Goal: Find contact information: Find contact information

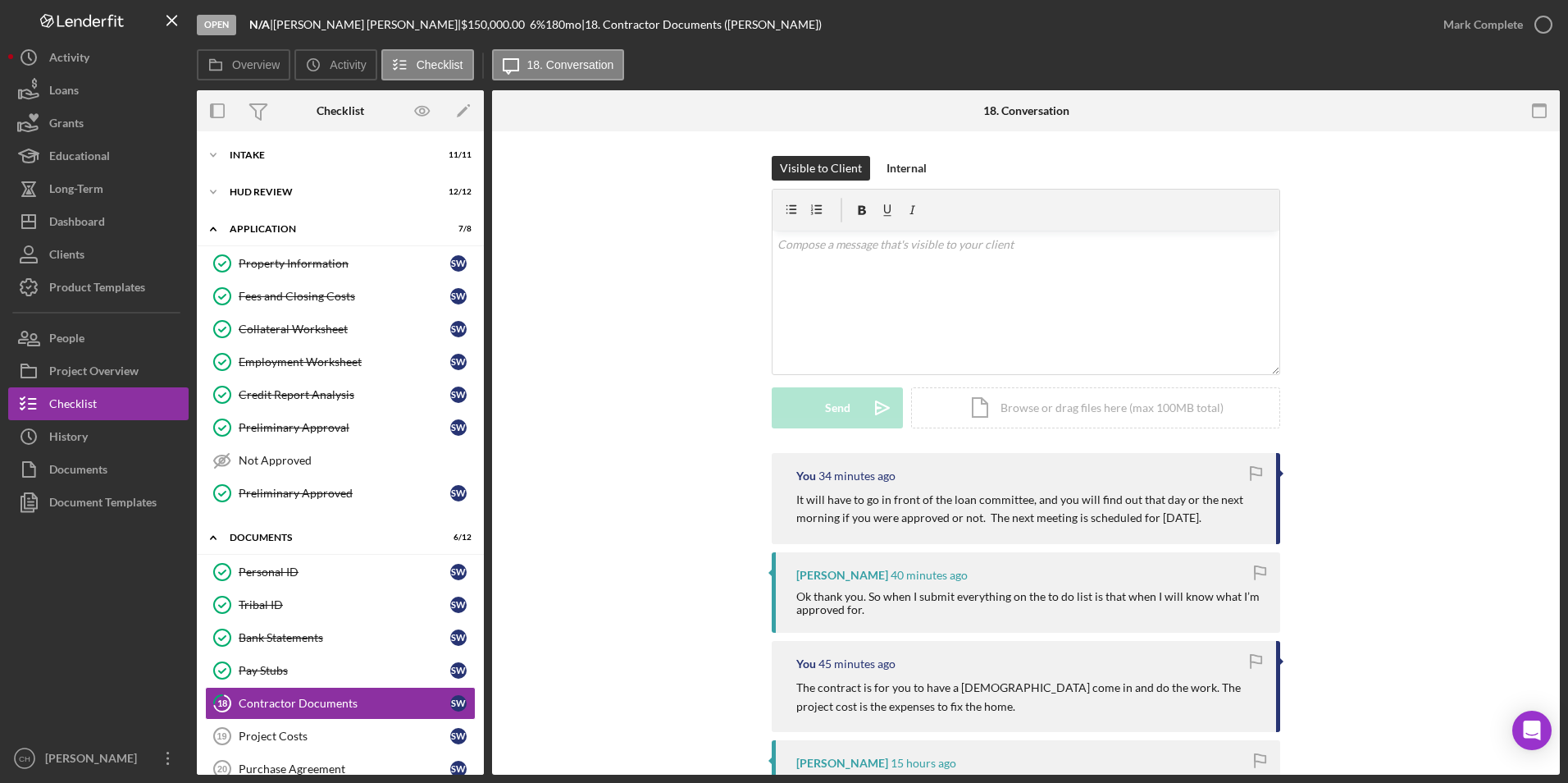
scroll to position [183, 0]
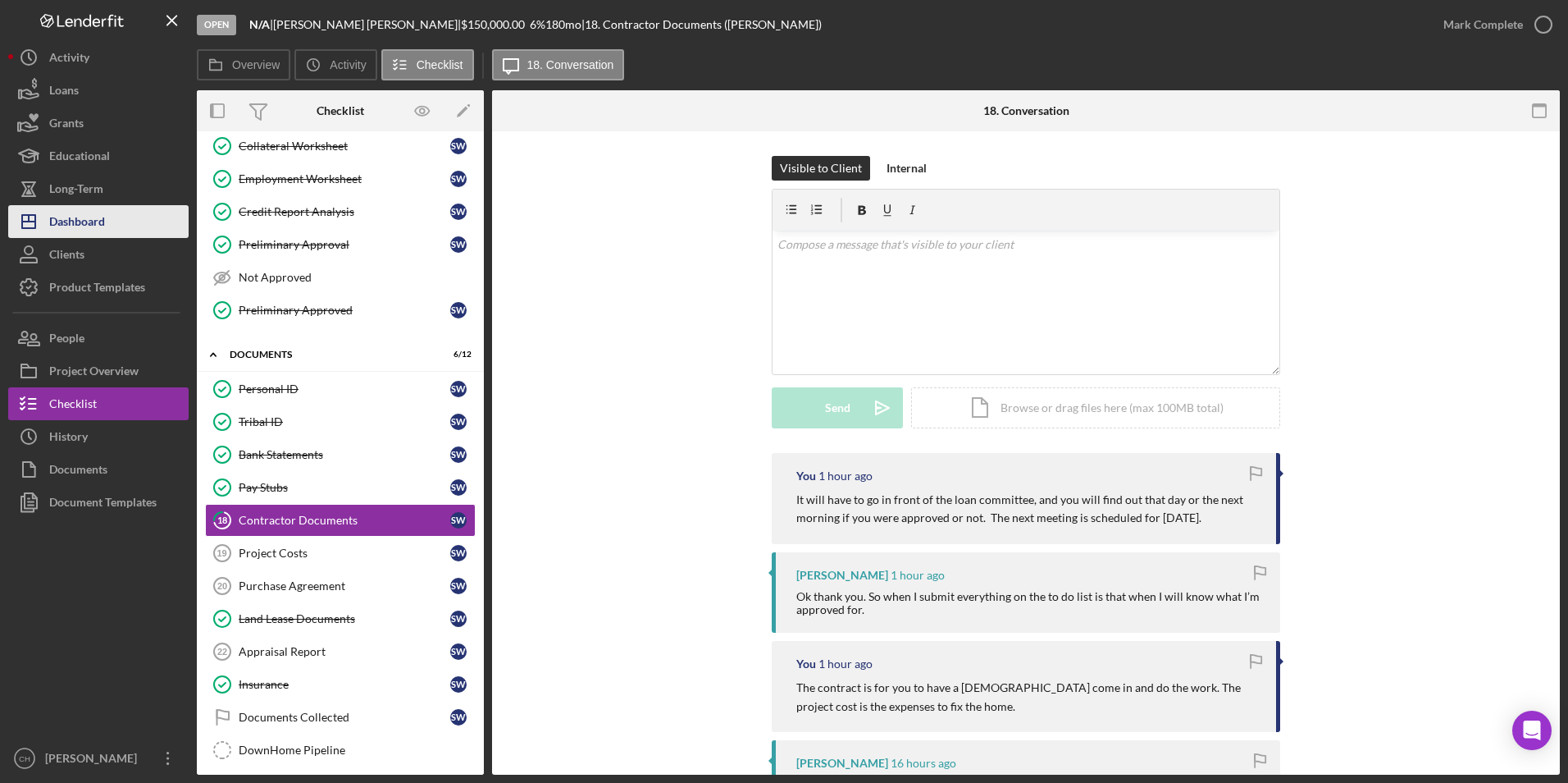
click at [62, 220] on div "Dashboard" at bounding box center [77, 223] width 56 height 37
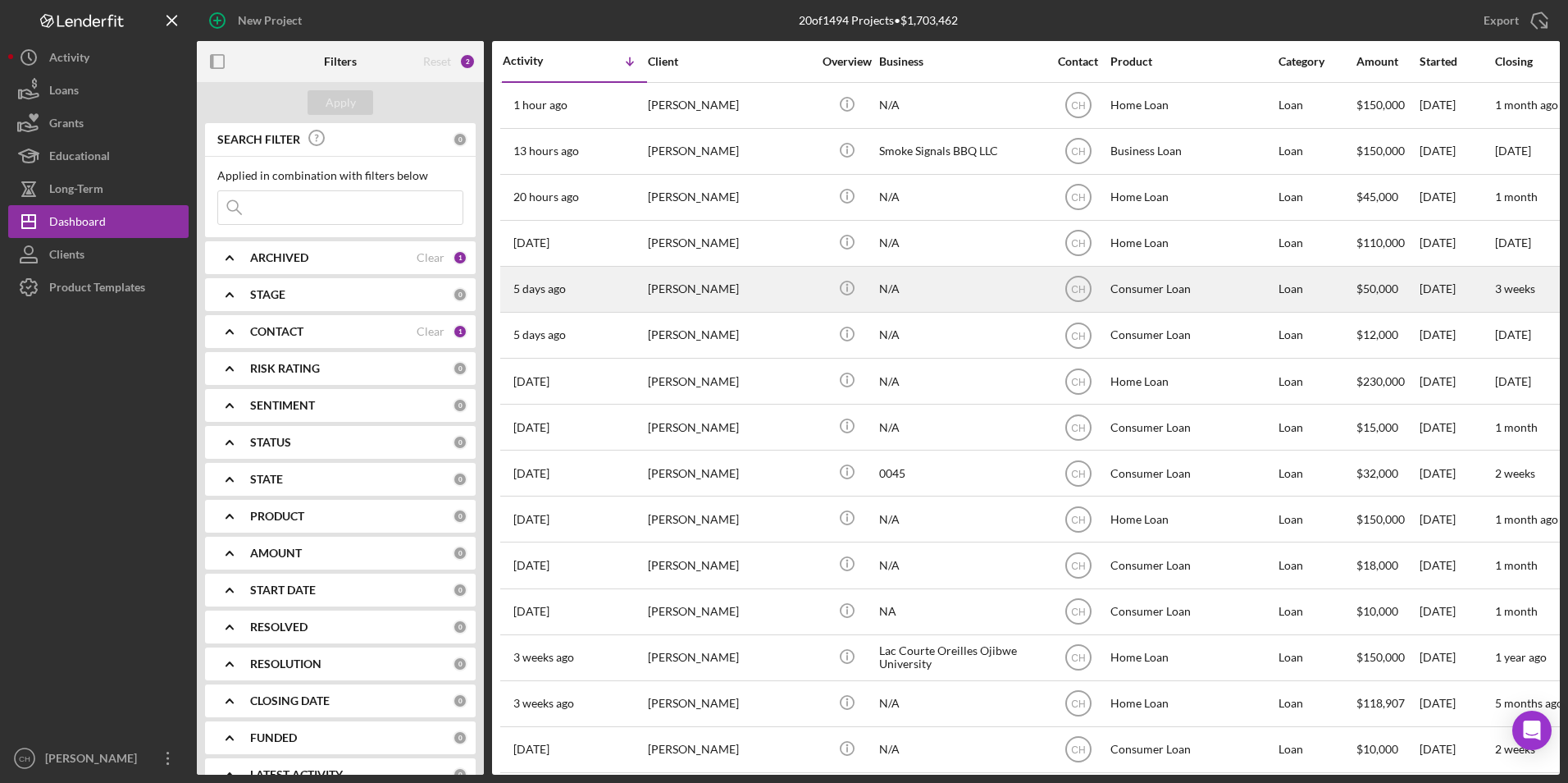
click at [664, 281] on div "[PERSON_NAME]" at bounding box center [729, 290] width 164 height 44
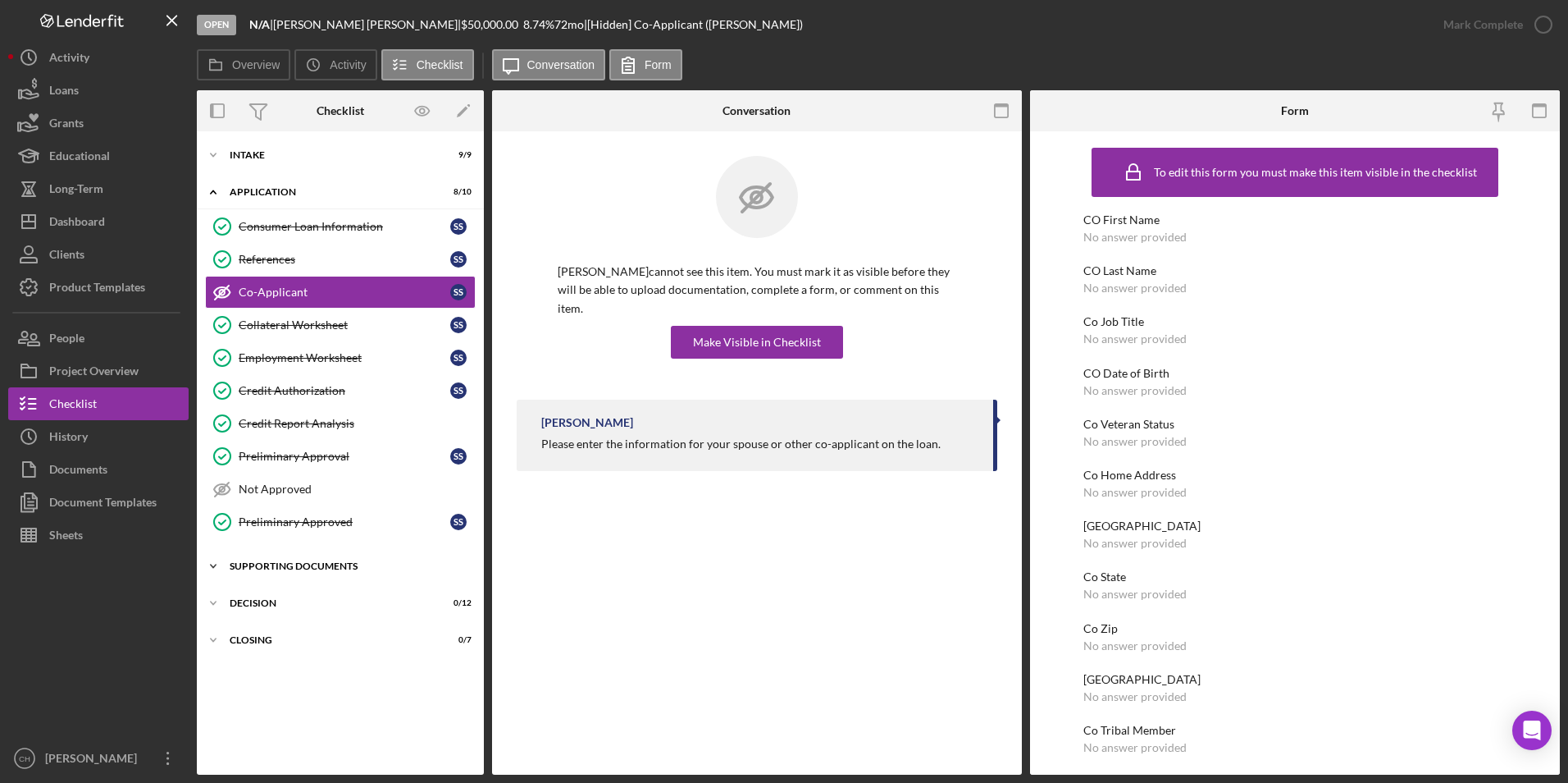
click at [261, 561] on div "Supporting Documents" at bounding box center [346, 566] width 234 height 10
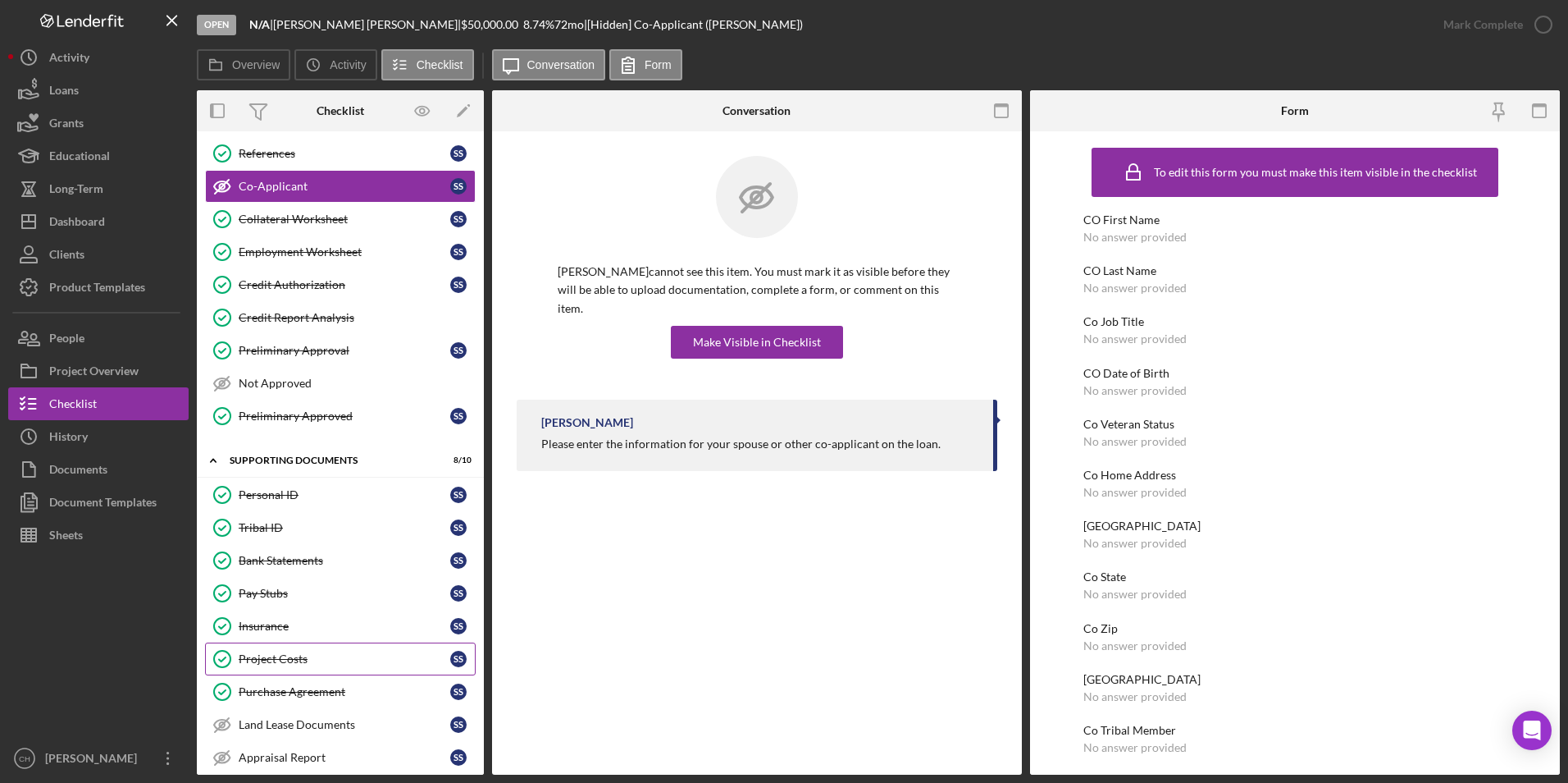
scroll to position [164, 0]
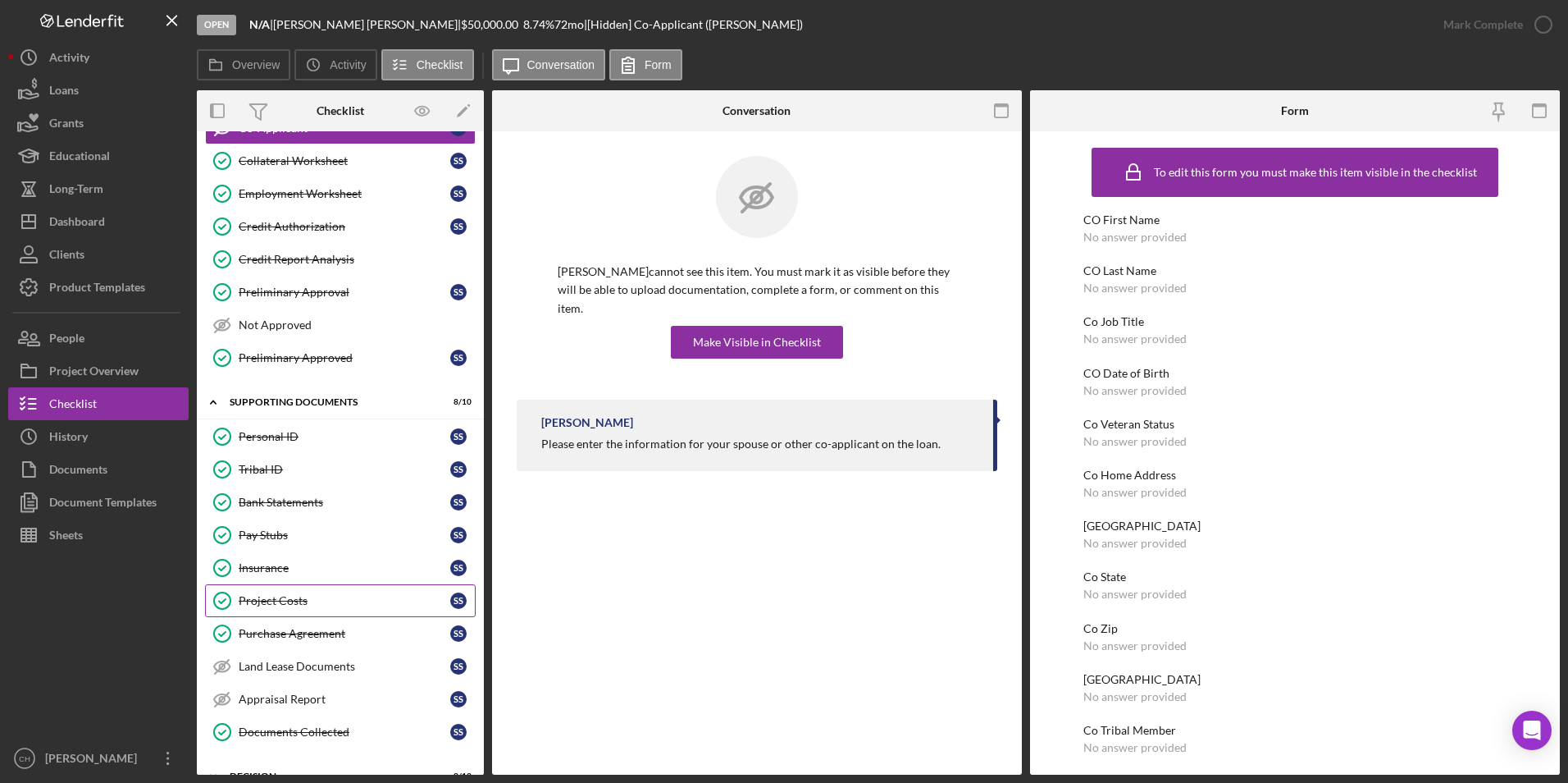
click at [273, 606] on div "Project Costs" at bounding box center [344, 600] width 212 height 13
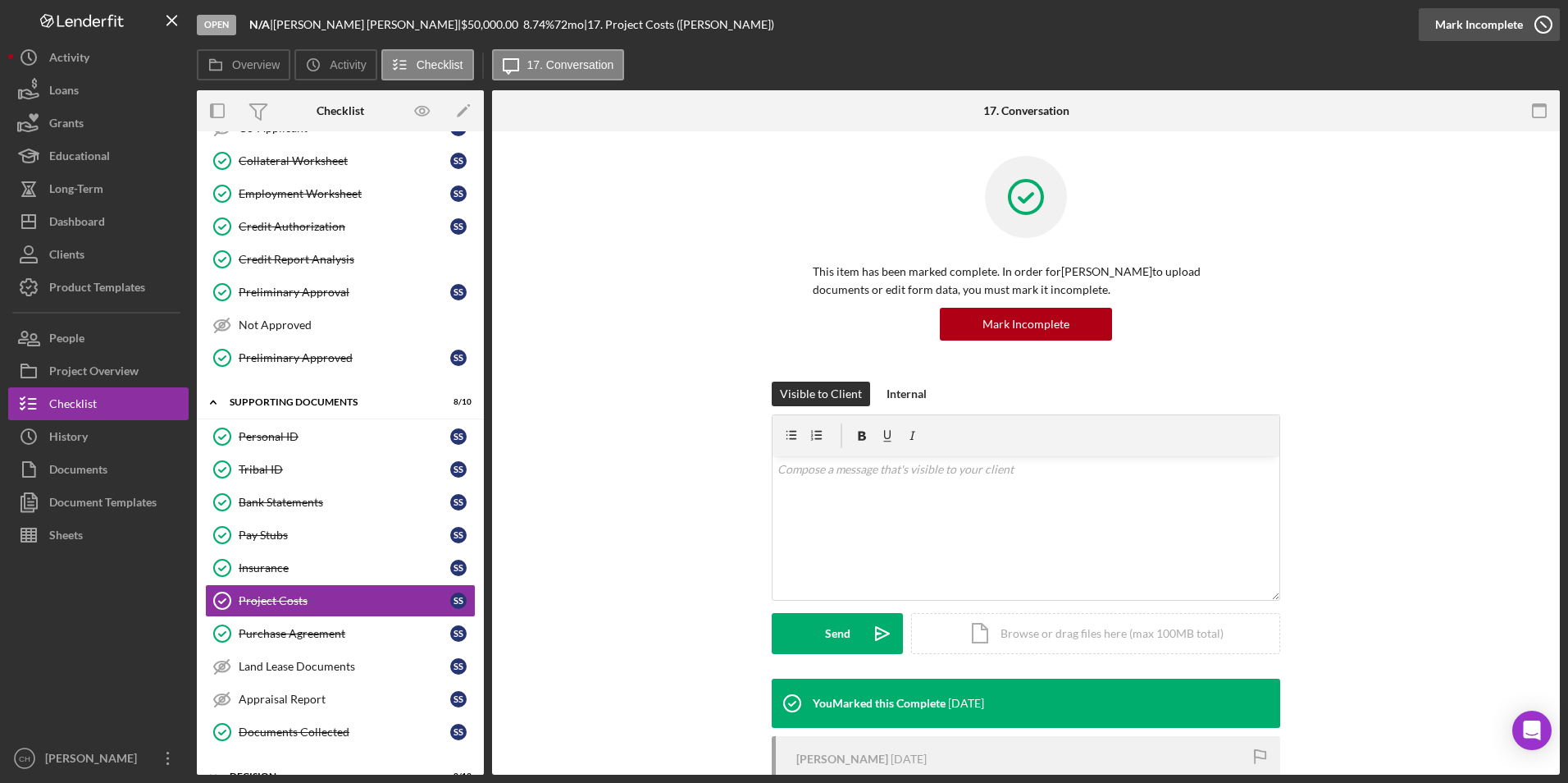
click at [1502, 20] on div "Mark Incomplete" at bounding box center [1479, 24] width 88 height 33
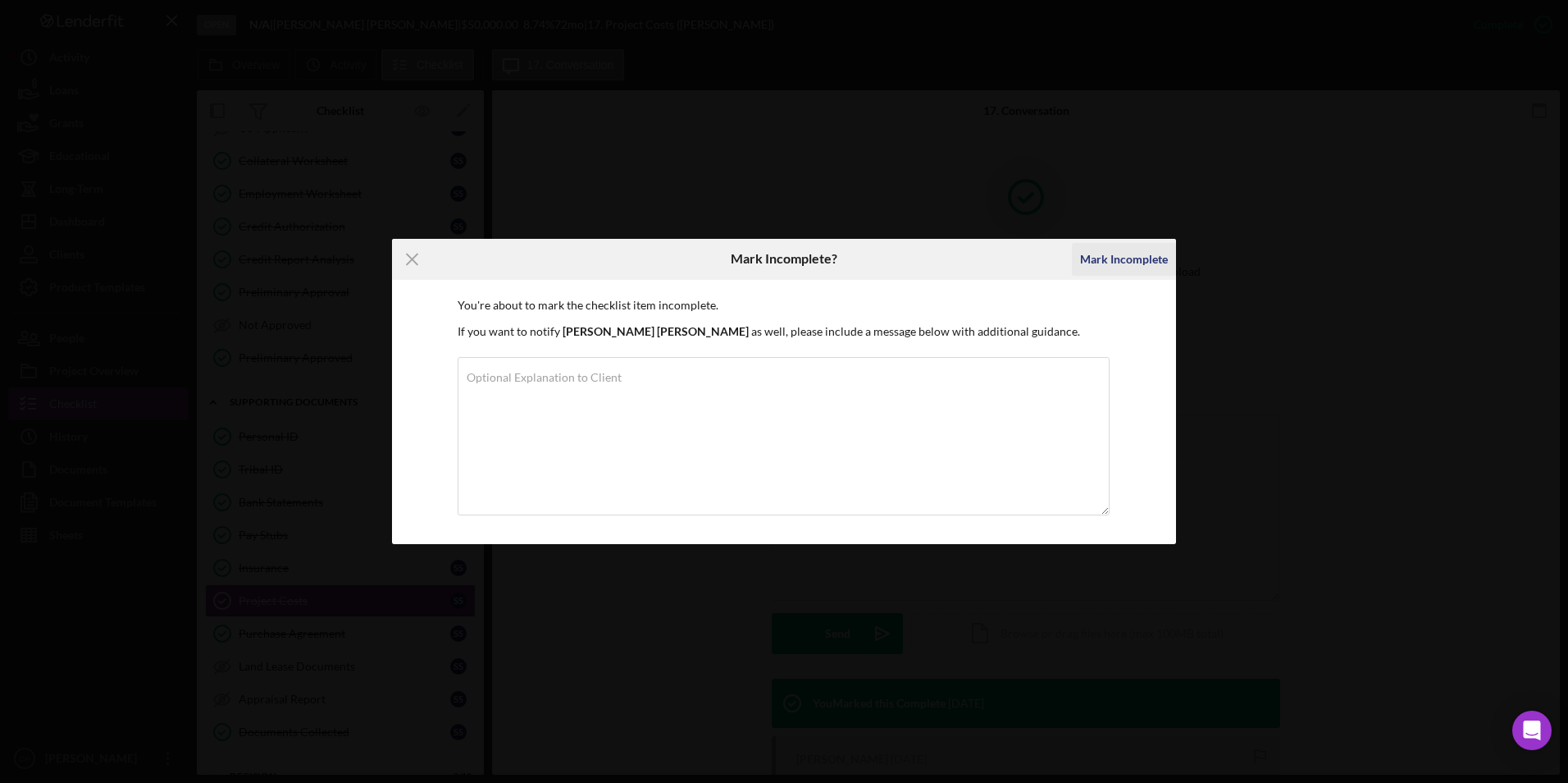
click at [1133, 260] on div "Mark Incomplete" at bounding box center [1124, 259] width 88 height 33
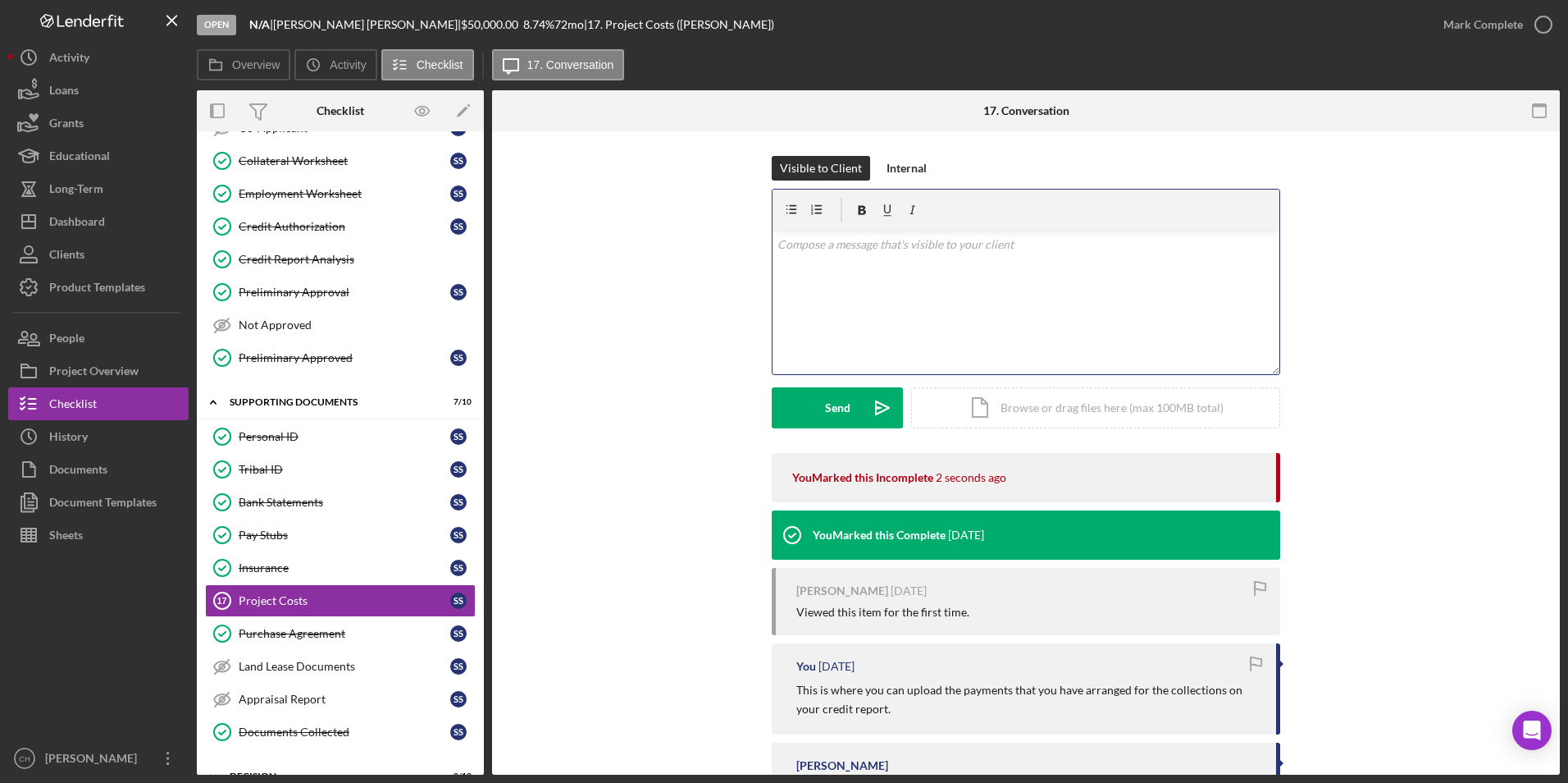
click at [832, 252] on p at bounding box center [1027, 245] width 497 height 18
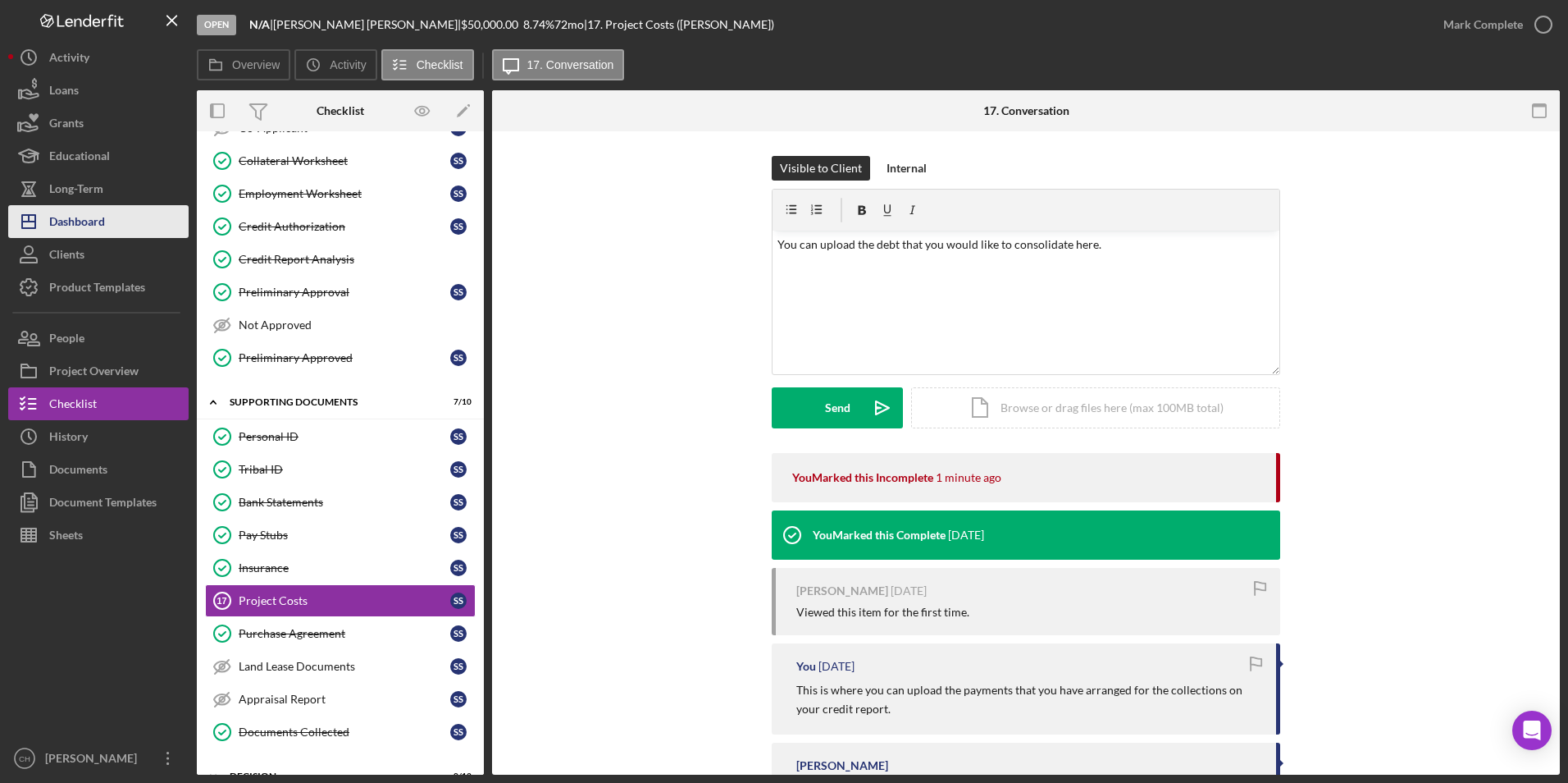
click at [139, 226] on button "Icon/Dashboard Dashboard" at bounding box center [98, 221] width 180 height 33
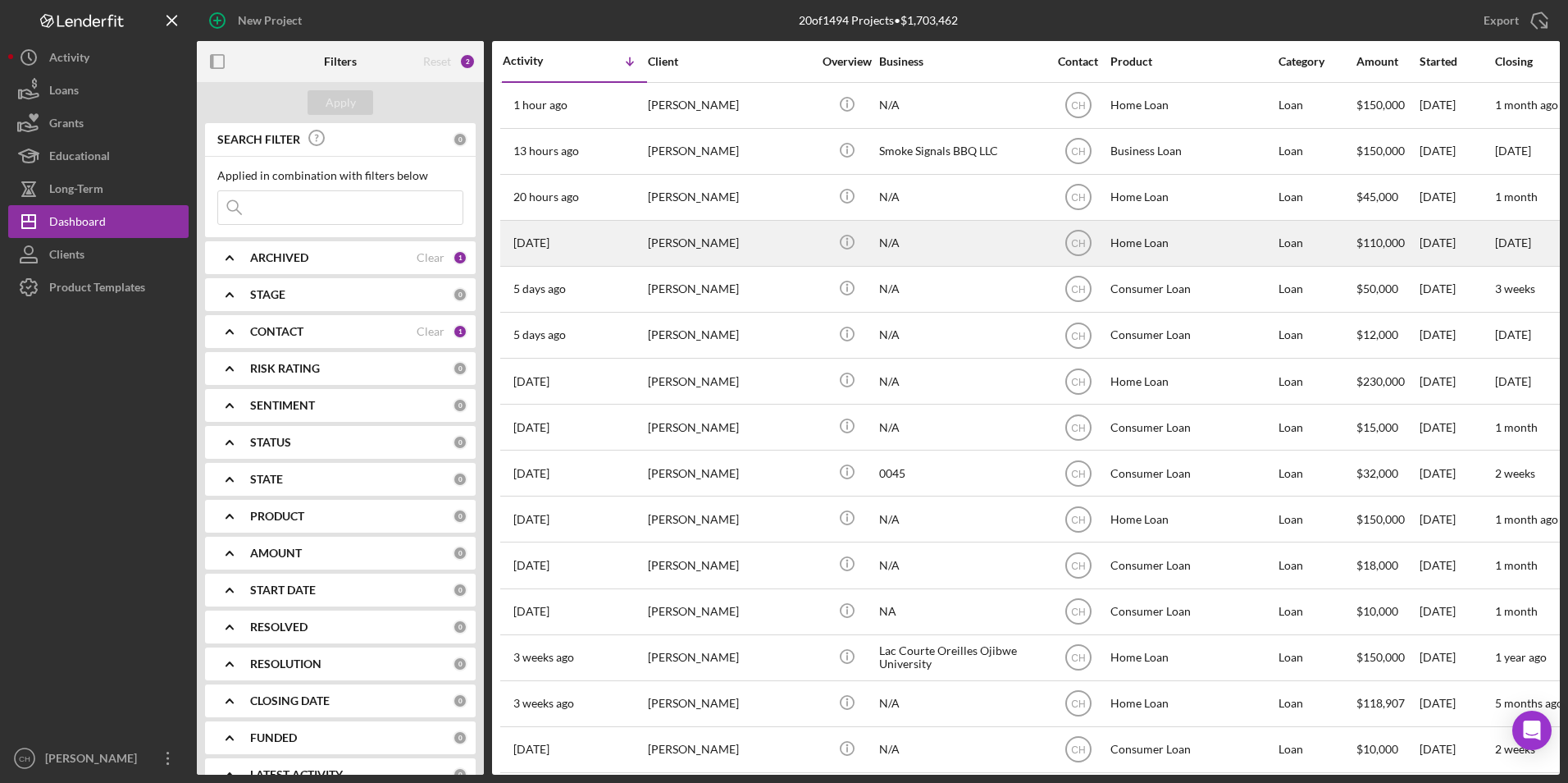
click at [676, 245] on div "[PERSON_NAME]" at bounding box center [729, 244] width 164 height 44
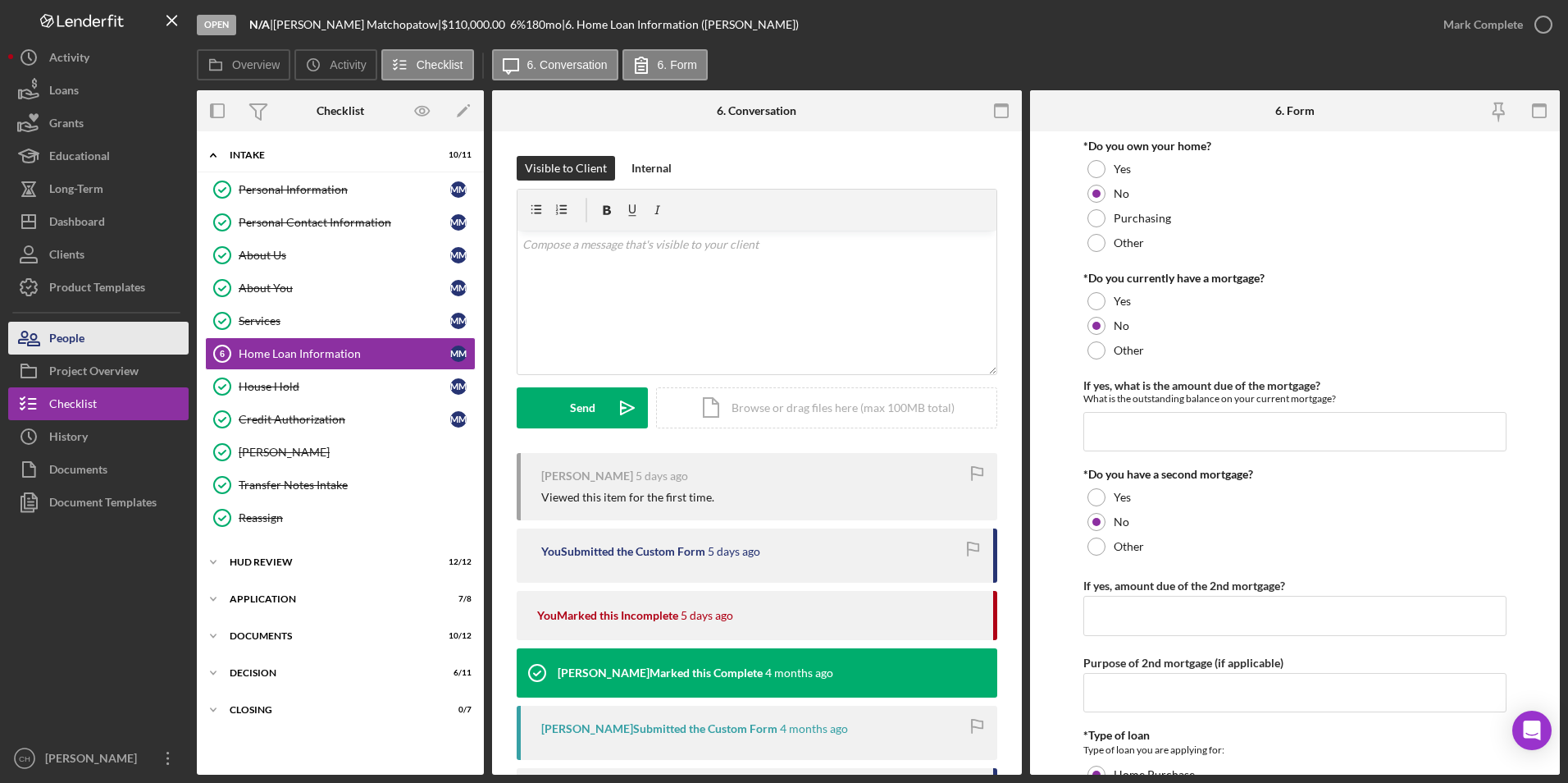
click at [81, 335] on div "People" at bounding box center [66, 339] width 35 height 37
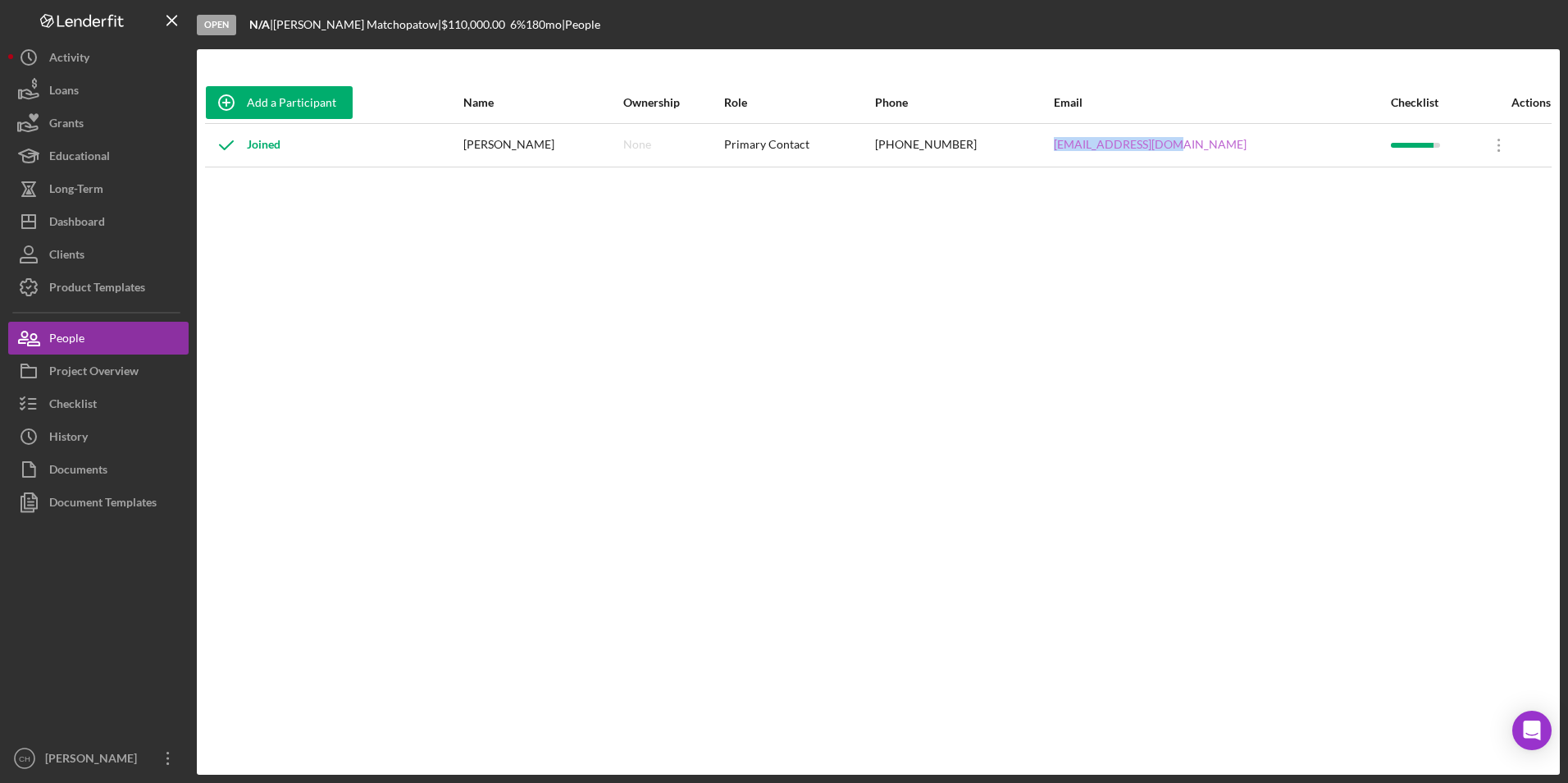
drag, startPoint x: 1266, startPoint y: 137, endPoint x: 1146, endPoint y: 141, distance: 120.1
click at [1146, 141] on div "[EMAIL_ADDRESS][DOMAIN_NAME]" at bounding box center [1221, 144] width 335 height 41
copy link "[EMAIL_ADDRESS][DOMAIN_NAME]"
click at [95, 214] on div "Dashboard" at bounding box center [77, 223] width 56 height 37
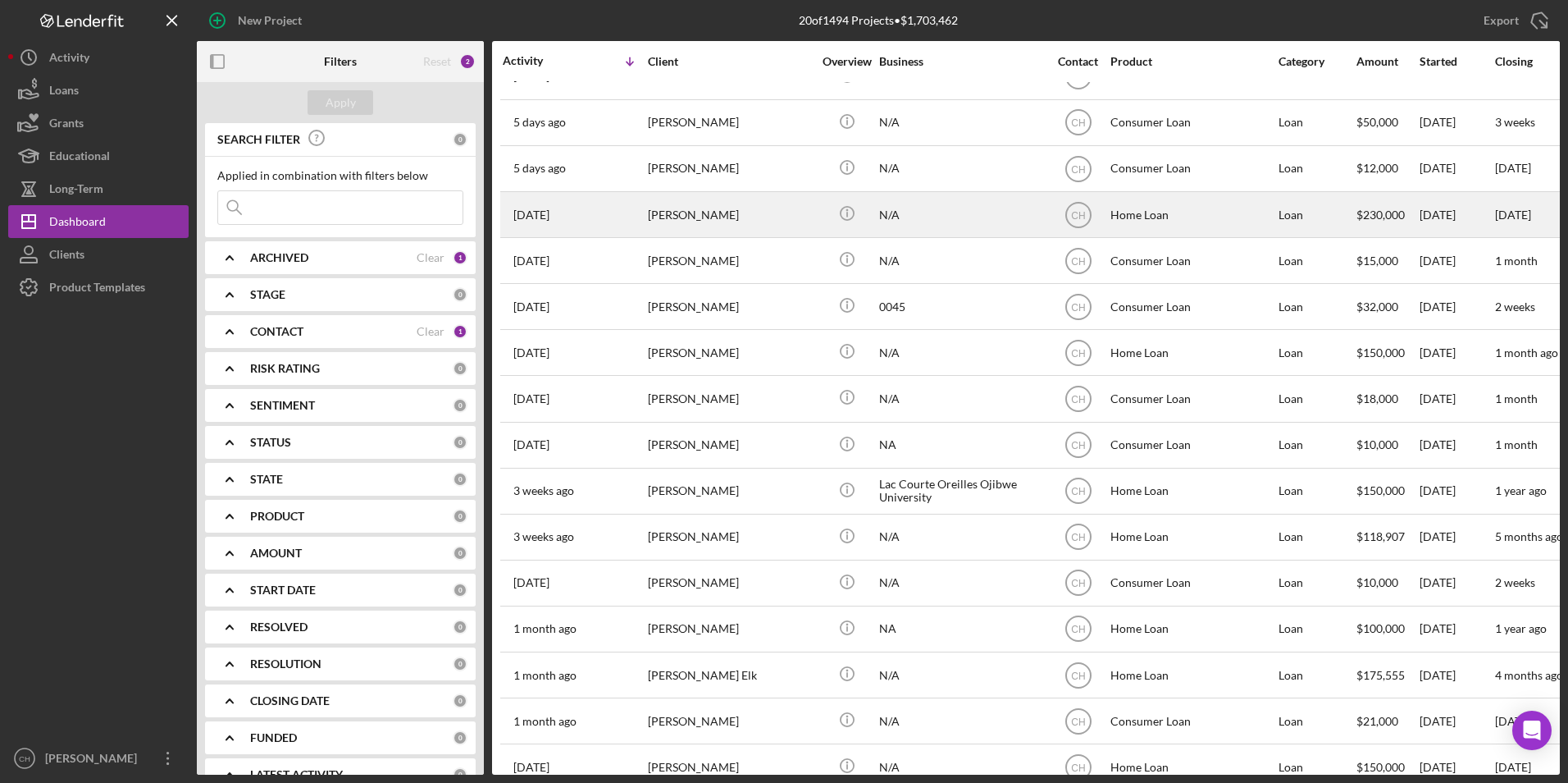
scroll to position [85, 0]
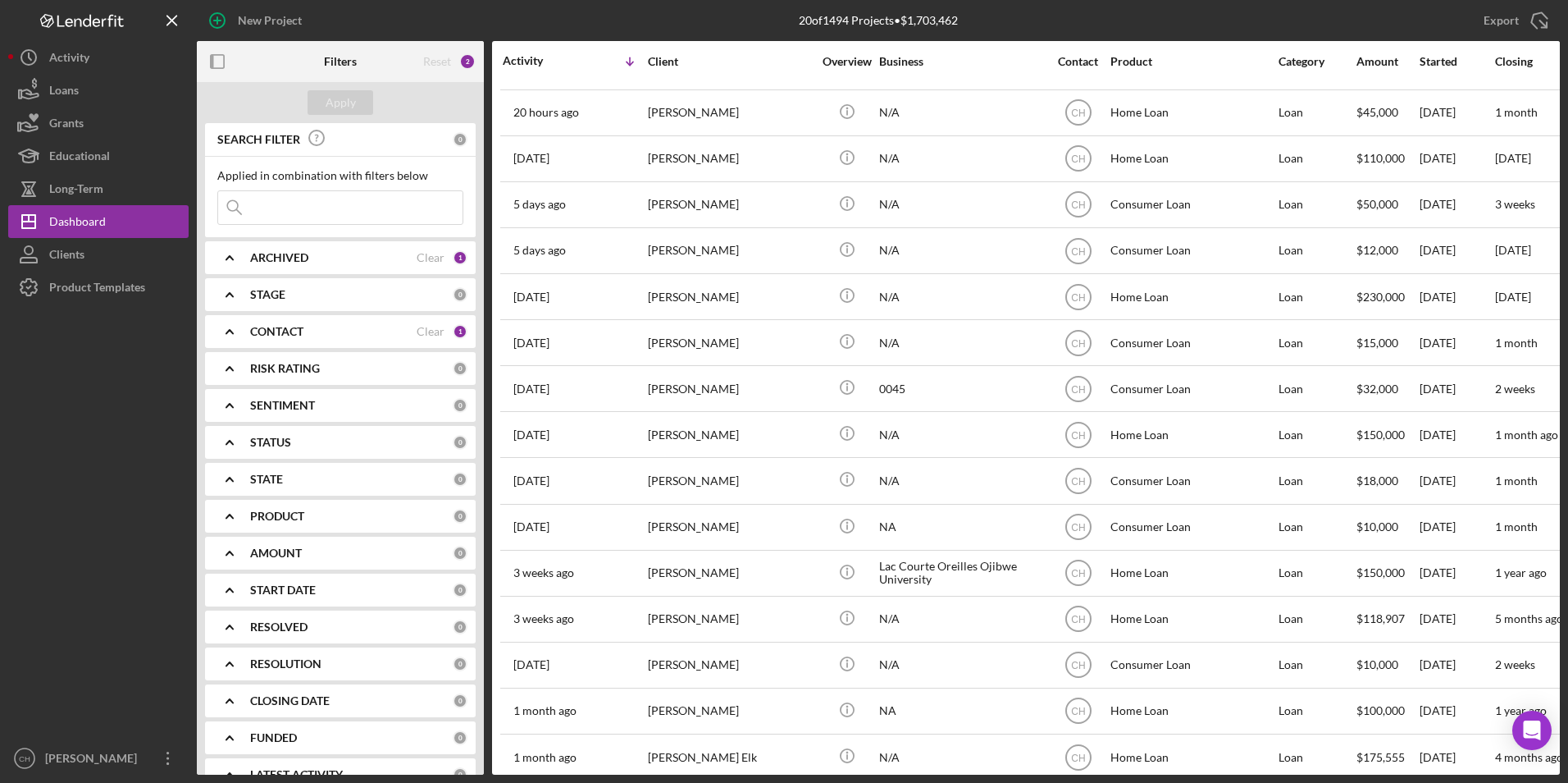
click at [293, 326] on b "CONTACT" at bounding box center [277, 330] width 54 height 13
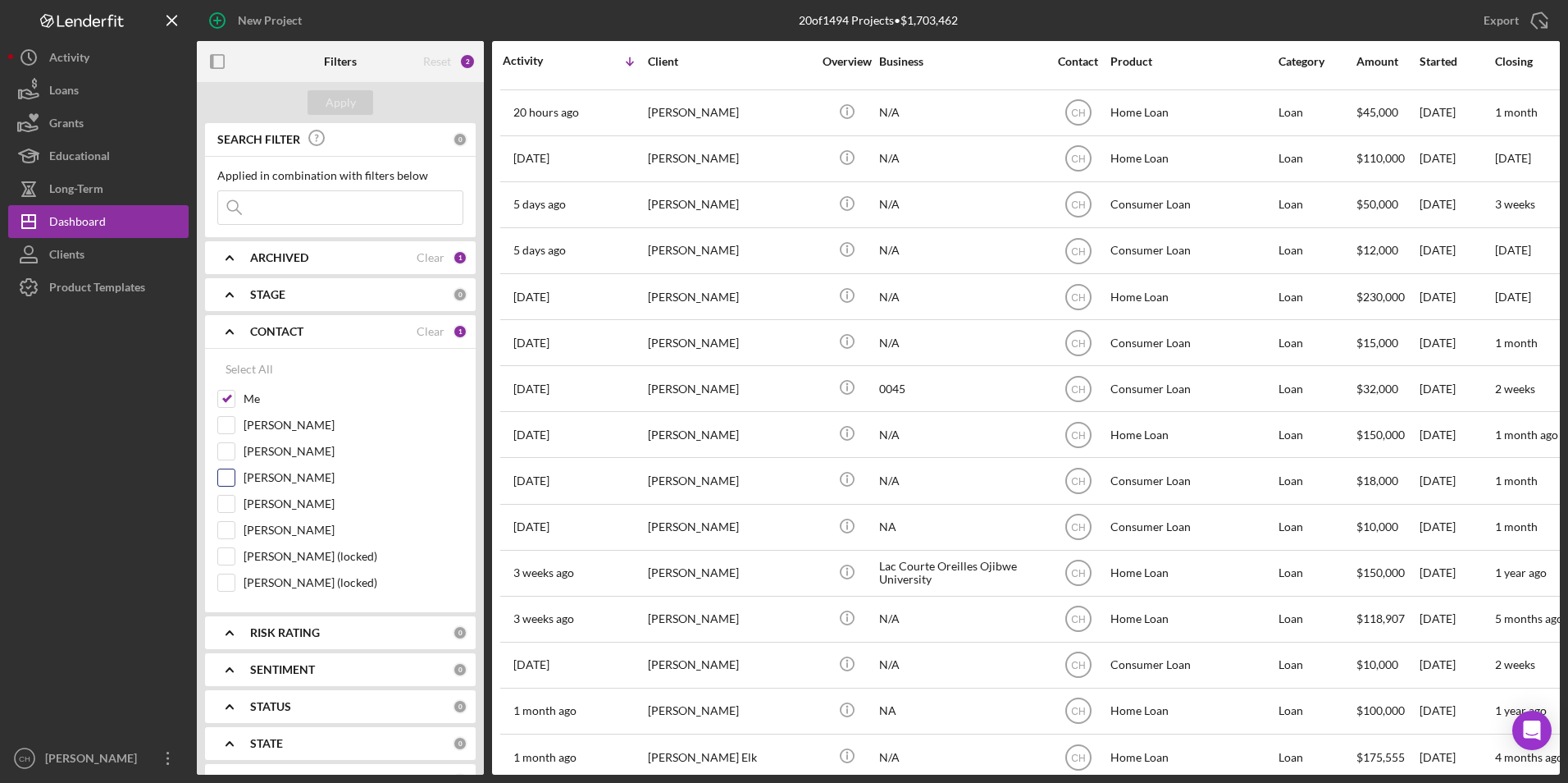
click at [222, 479] on input "[PERSON_NAME]" at bounding box center [226, 478] width 16 height 16
checkbox input "true"
click at [351, 98] on div "Apply" at bounding box center [340, 102] width 31 height 25
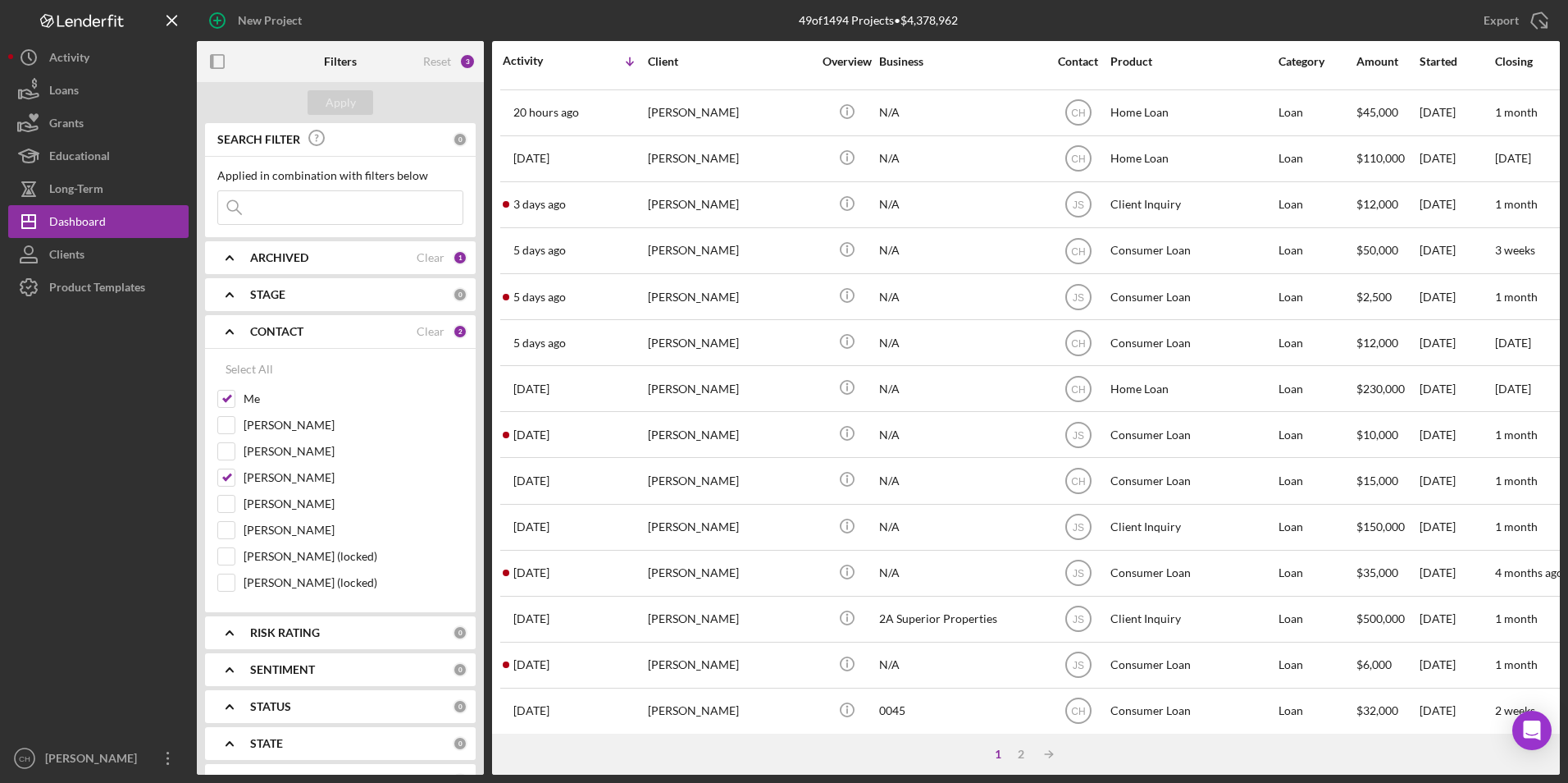
click at [305, 205] on input at bounding box center [340, 207] width 245 height 33
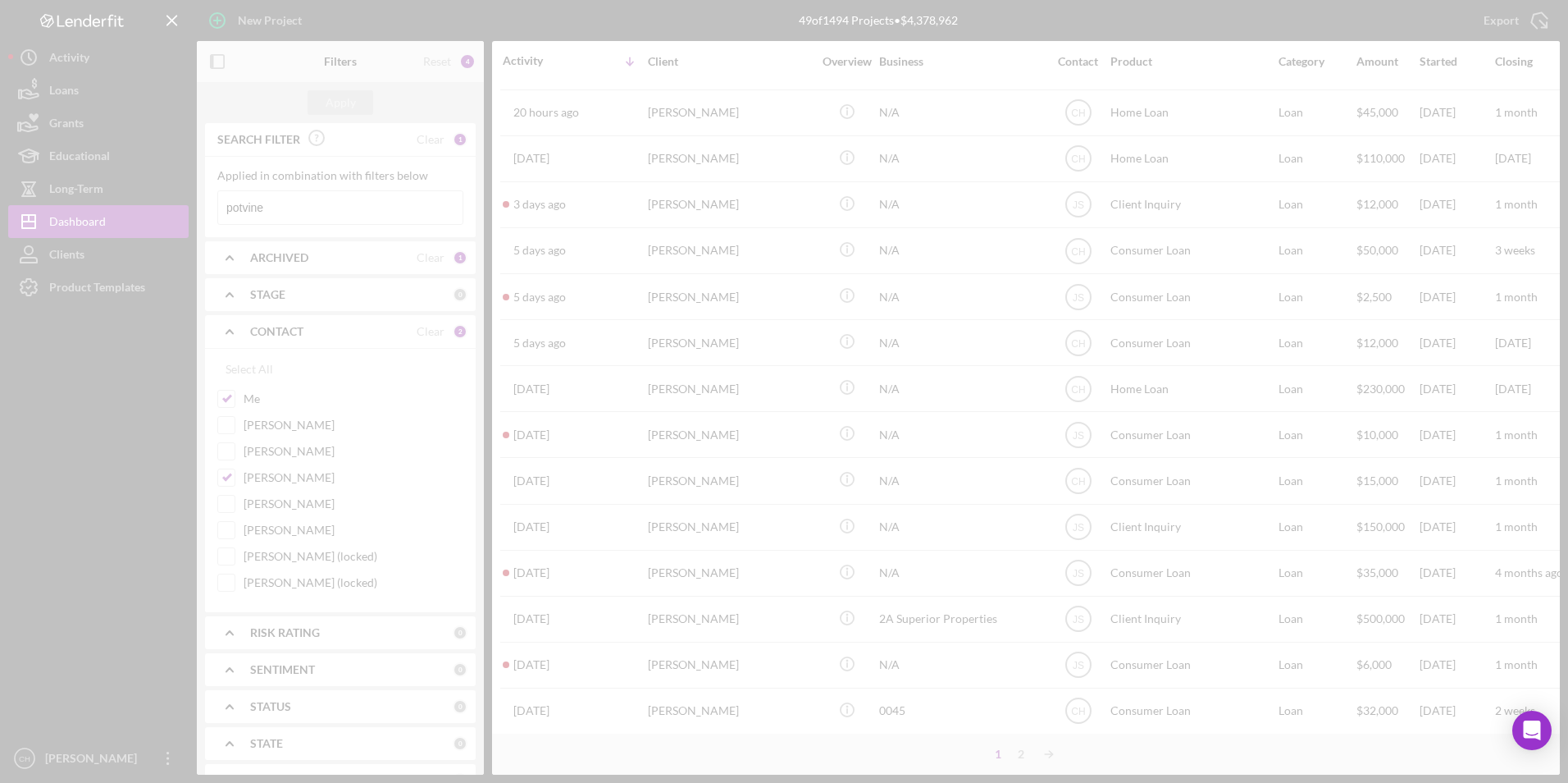
scroll to position [0, 0]
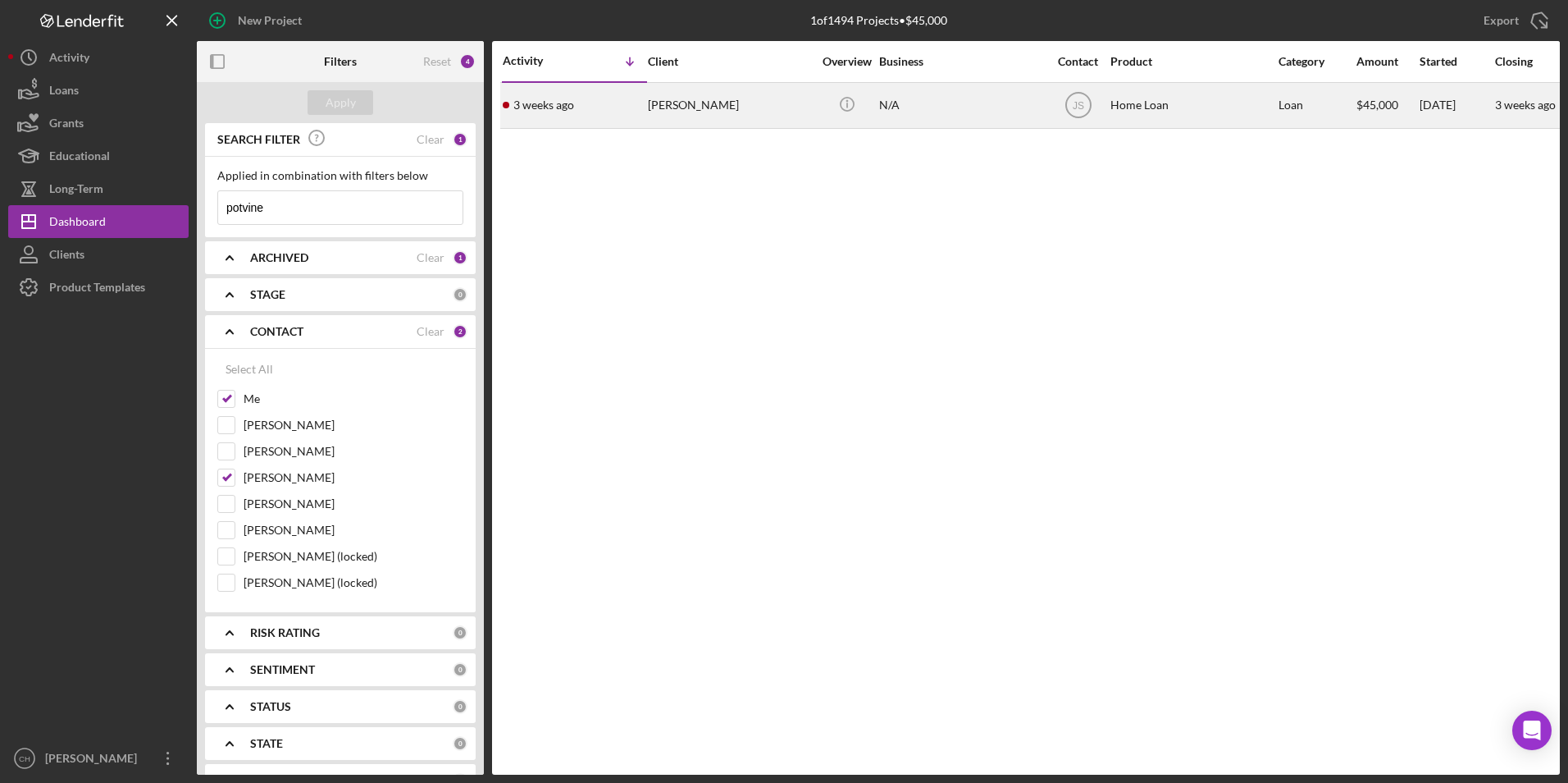
type input "potvine"
click at [655, 100] on div "[PERSON_NAME]" at bounding box center [729, 105] width 164 height 44
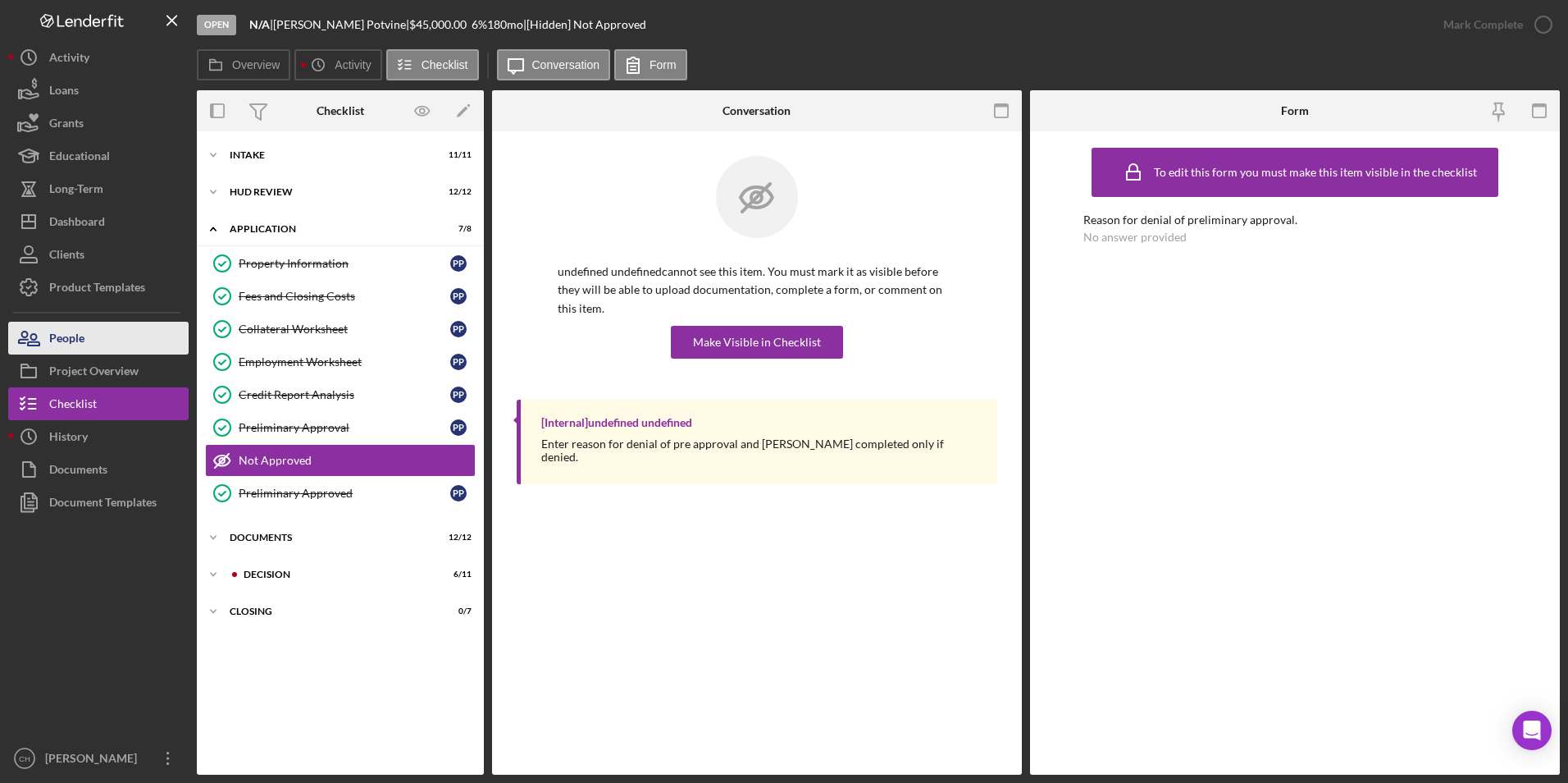
click at [94, 328] on button "People" at bounding box center [98, 337] width 180 height 33
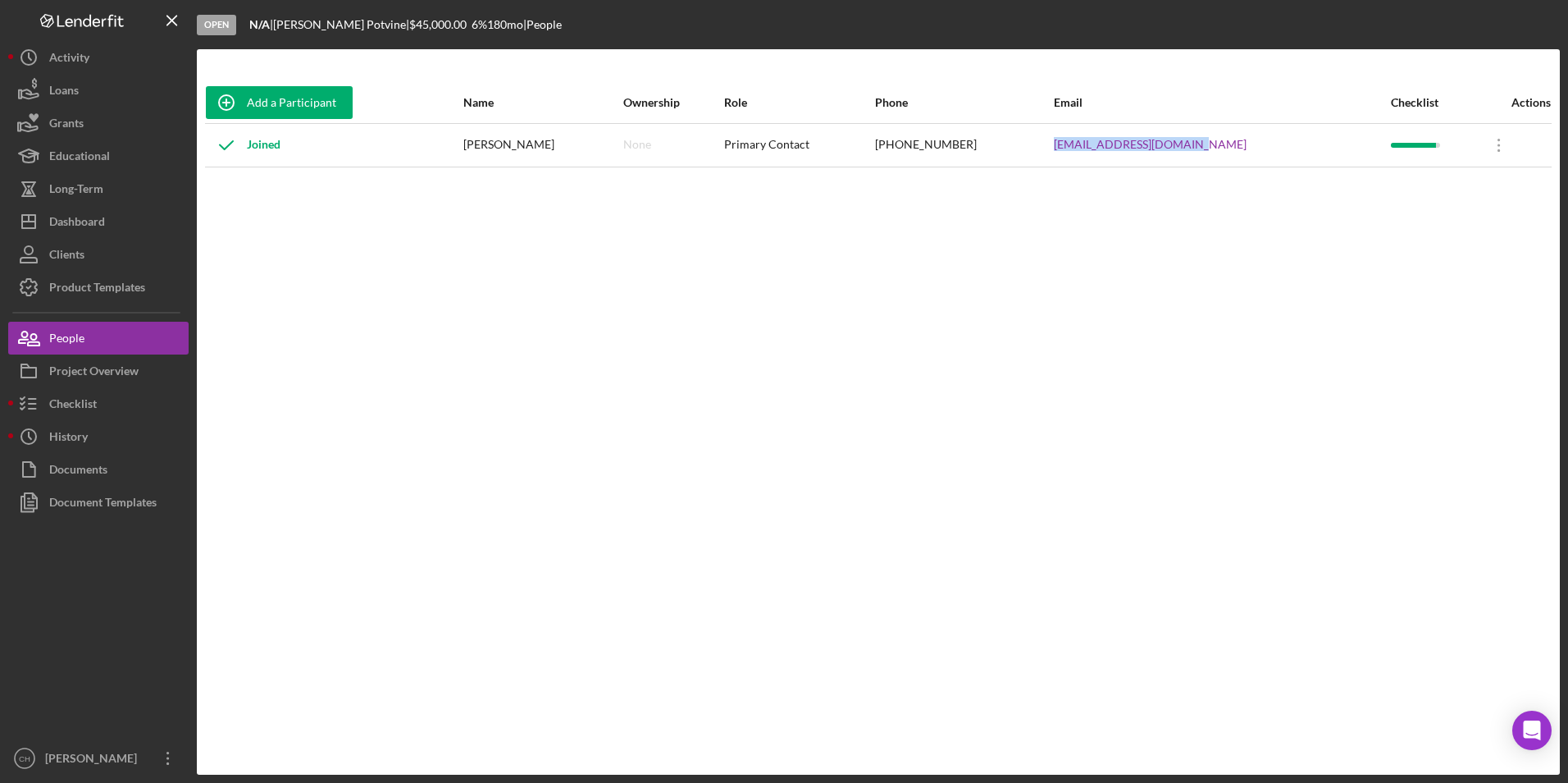
drag, startPoint x: 1232, startPoint y: 140, endPoint x: 1088, endPoint y: 141, distance: 144.0
click at [1088, 141] on tr "Joined [PERSON_NAME] None Primary Contact [PHONE_NUMBER] [EMAIL_ADDRESS][DOMAIN…" at bounding box center [879, 145] width 1347 height 44
copy tr "[EMAIL_ADDRESS][DOMAIN_NAME]"
click at [112, 232] on button "Icon/Dashboard Dashboard" at bounding box center [98, 221] width 180 height 33
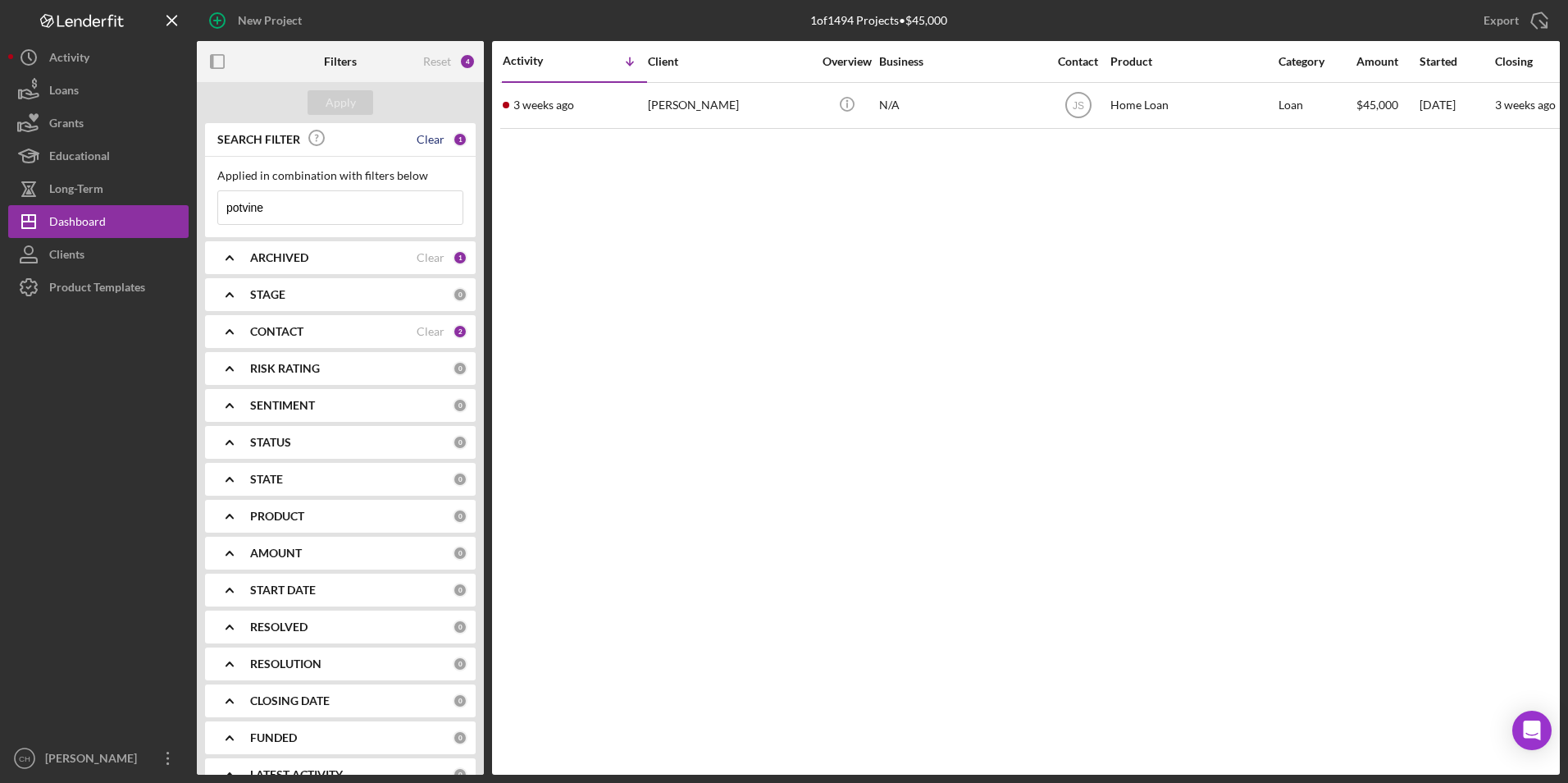
click at [431, 140] on div "Clear" at bounding box center [431, 139] width 28 height 13
click at [314, 208] on input at bounding box center [340, 207] width 245 height 33
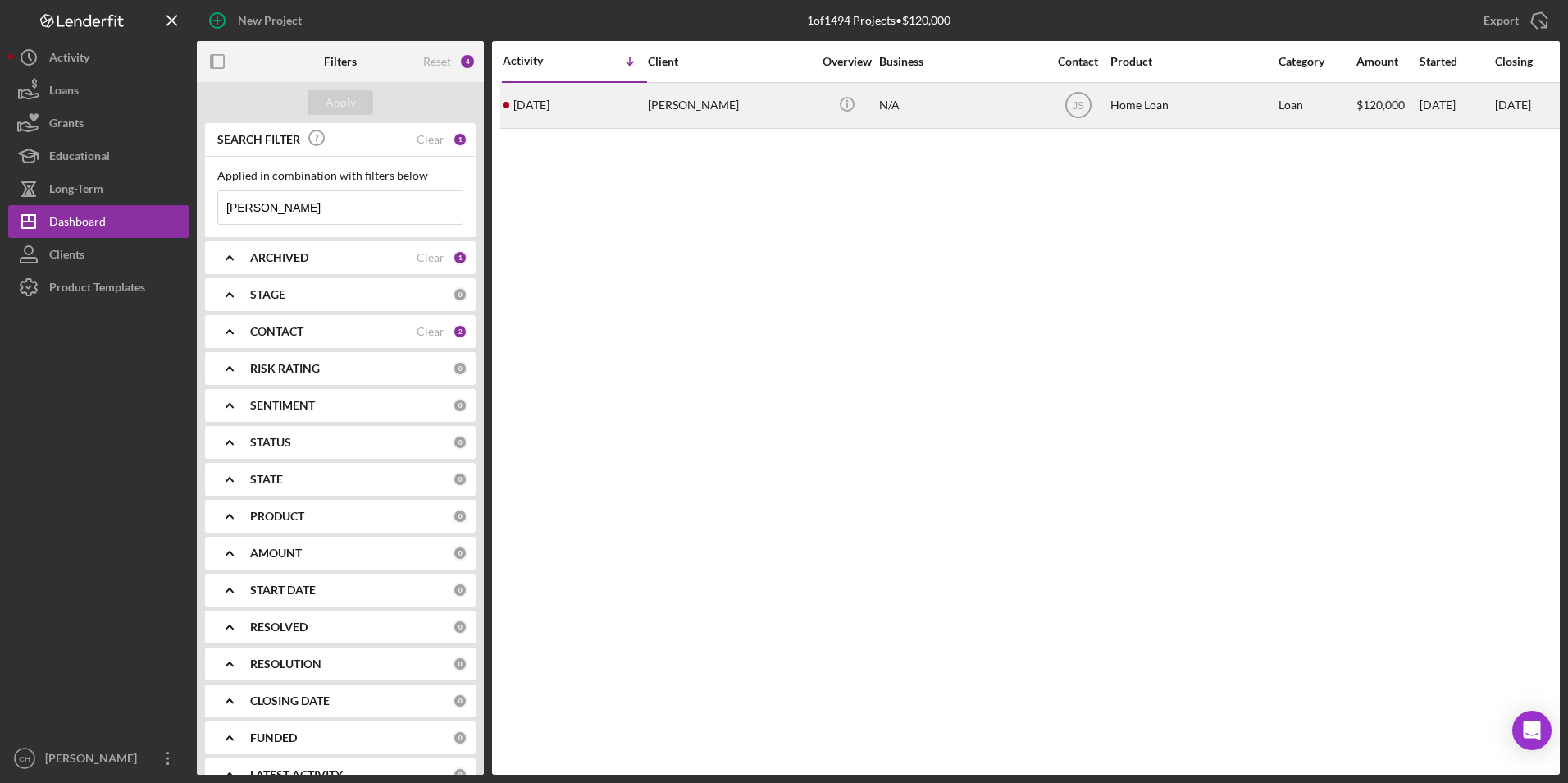
type input "[PERSON_NAME]"
click at [728, 100] on div "[PERSON_NAME]" at bounding box center [729, 105] width 164 height 44
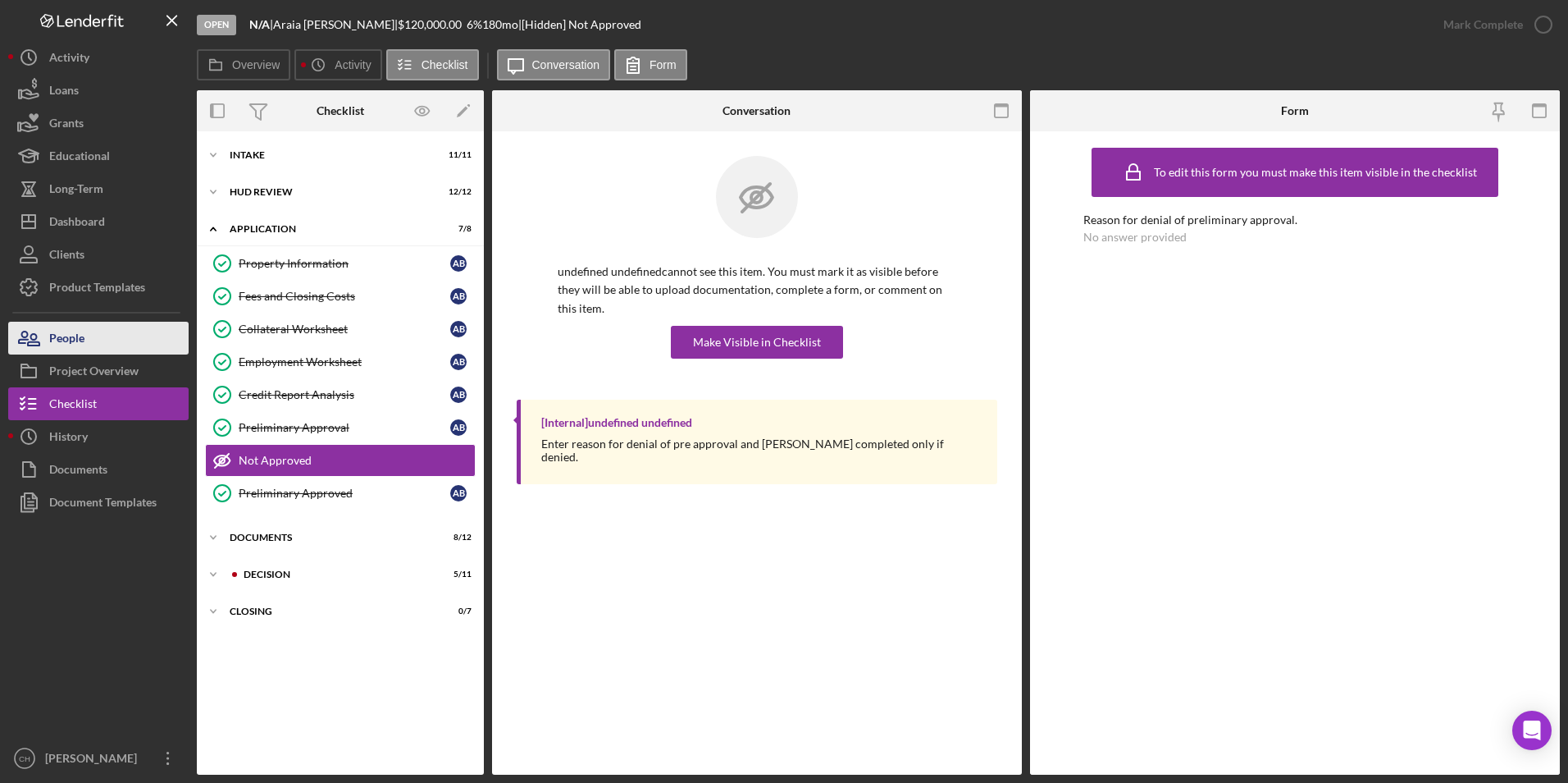
click at [101, 324] on button "People" at bounding box center [98, 337] width 180 height 33
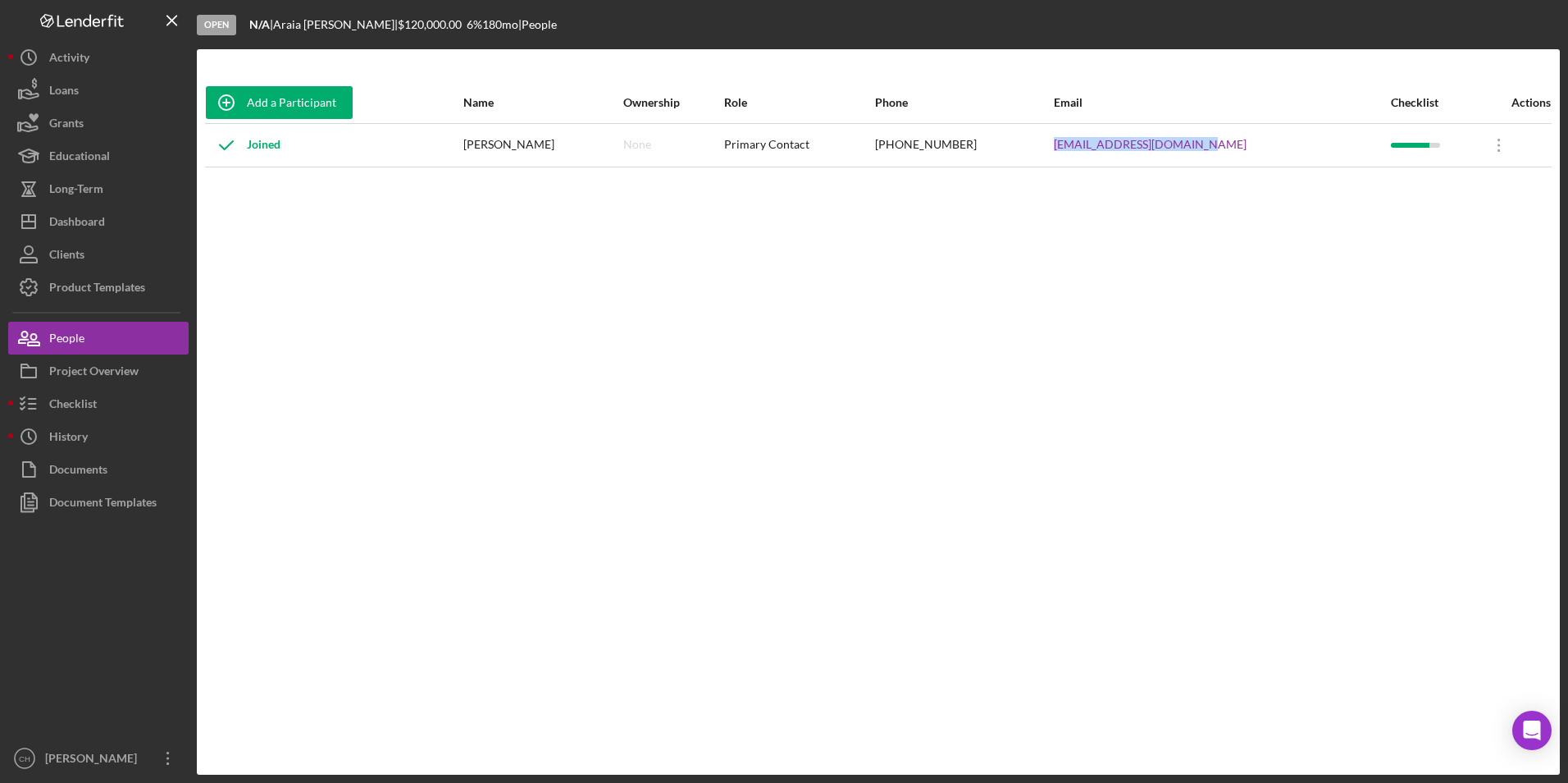
drag, startPoint x: 1243, startPoint y: 140, endPoint x: 1092, endPoint y: 140, distance: 151.0
click at [1092, 140] on tr "Joined [PERSON_NAME] None Primary Contact [PHONE_NUMBER] [EMAIL_ADDRESS][DOMAIN…" at bounding box center [879, 145] width 1347 height 44
copy tr "[EMAIL_ADDRESS][DOMAIN_NAME]"
click at [64, 222] on div "Dashboard" at bounding box center [77, 223] width 56 height 37
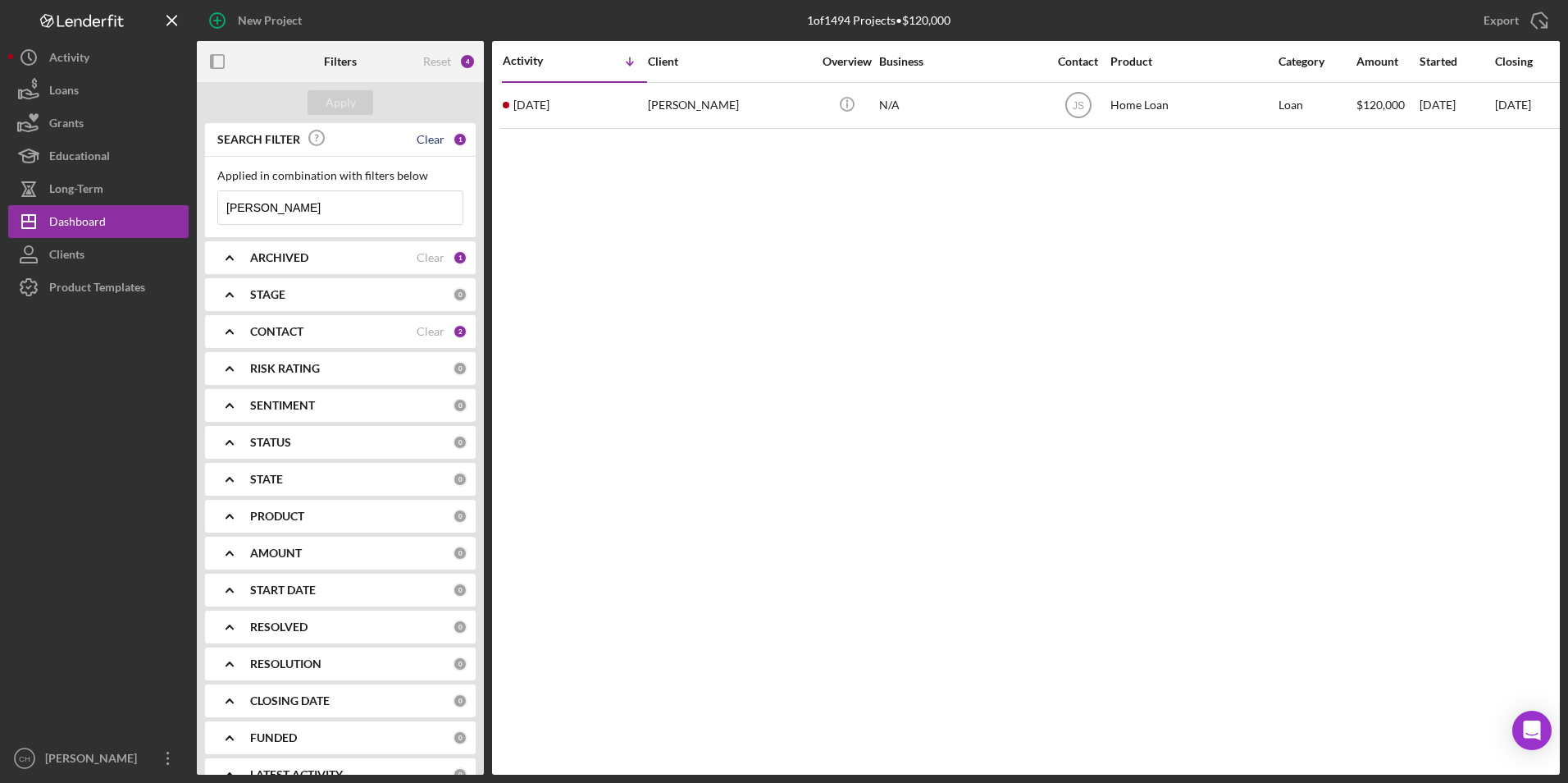
click at [427, 138] on div "Clear" at bounding box center [431, 139] width 28 height 13
click at [320, 98] on button "Apply" at bounding box center [340, 102] width 66 height 25
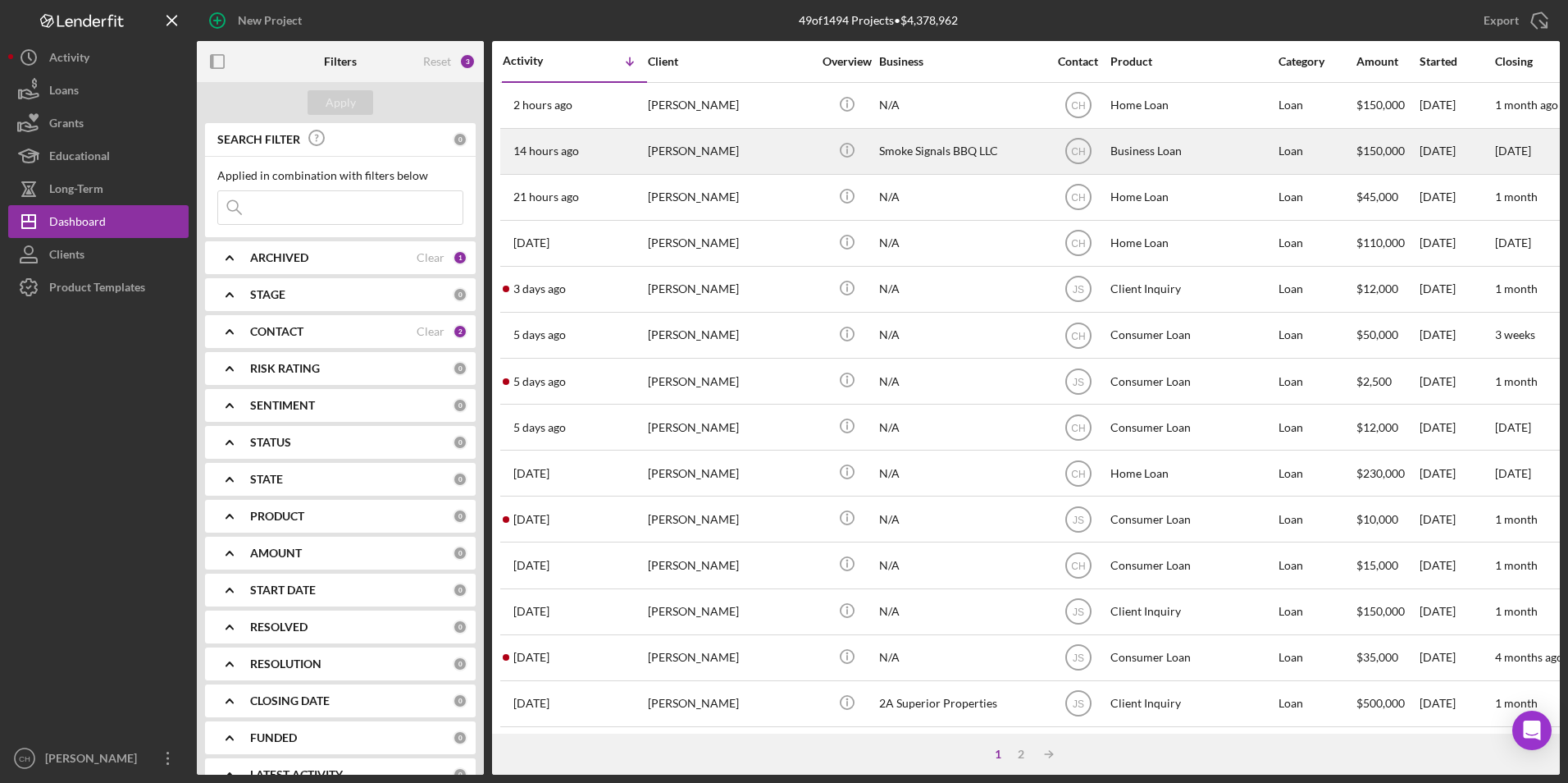
click at [678, 146] on div "[PERSON_NAME]" at bounding box center [729, 151] width 164 height 44
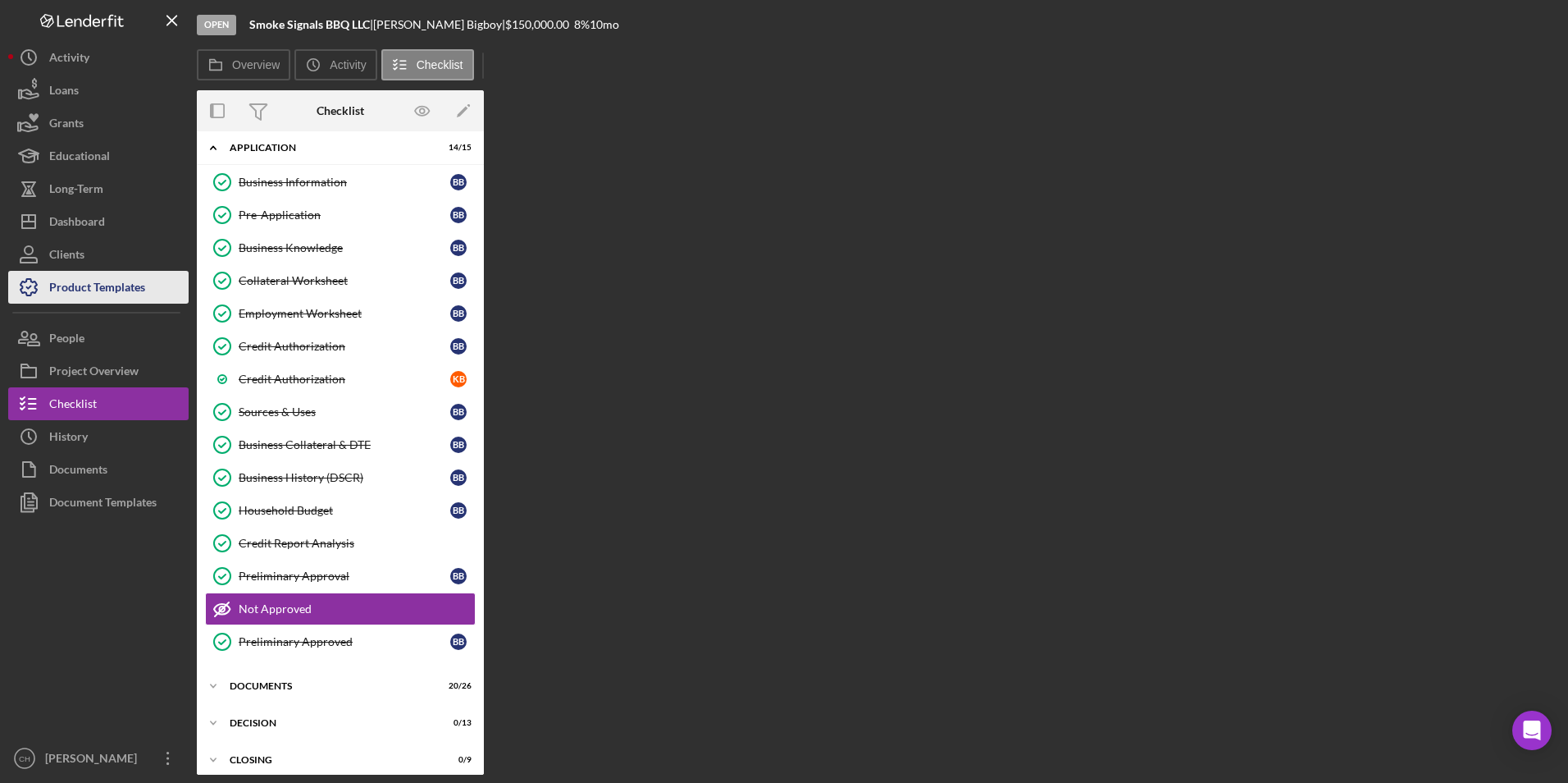
scroll to position [92, 0]
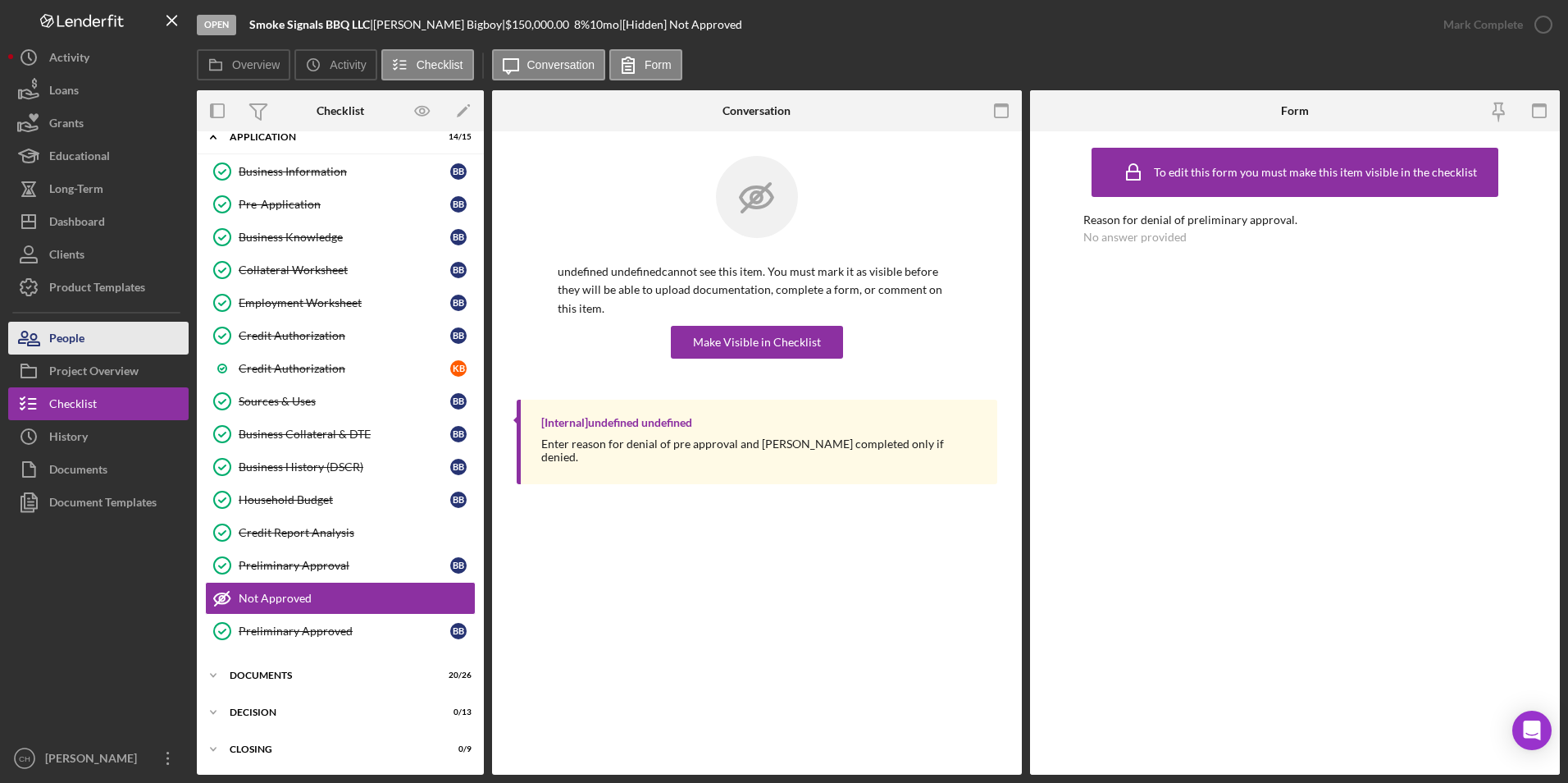
click at [92, 340] on button "People" at bounding box center [98, 337] width 180 height 33
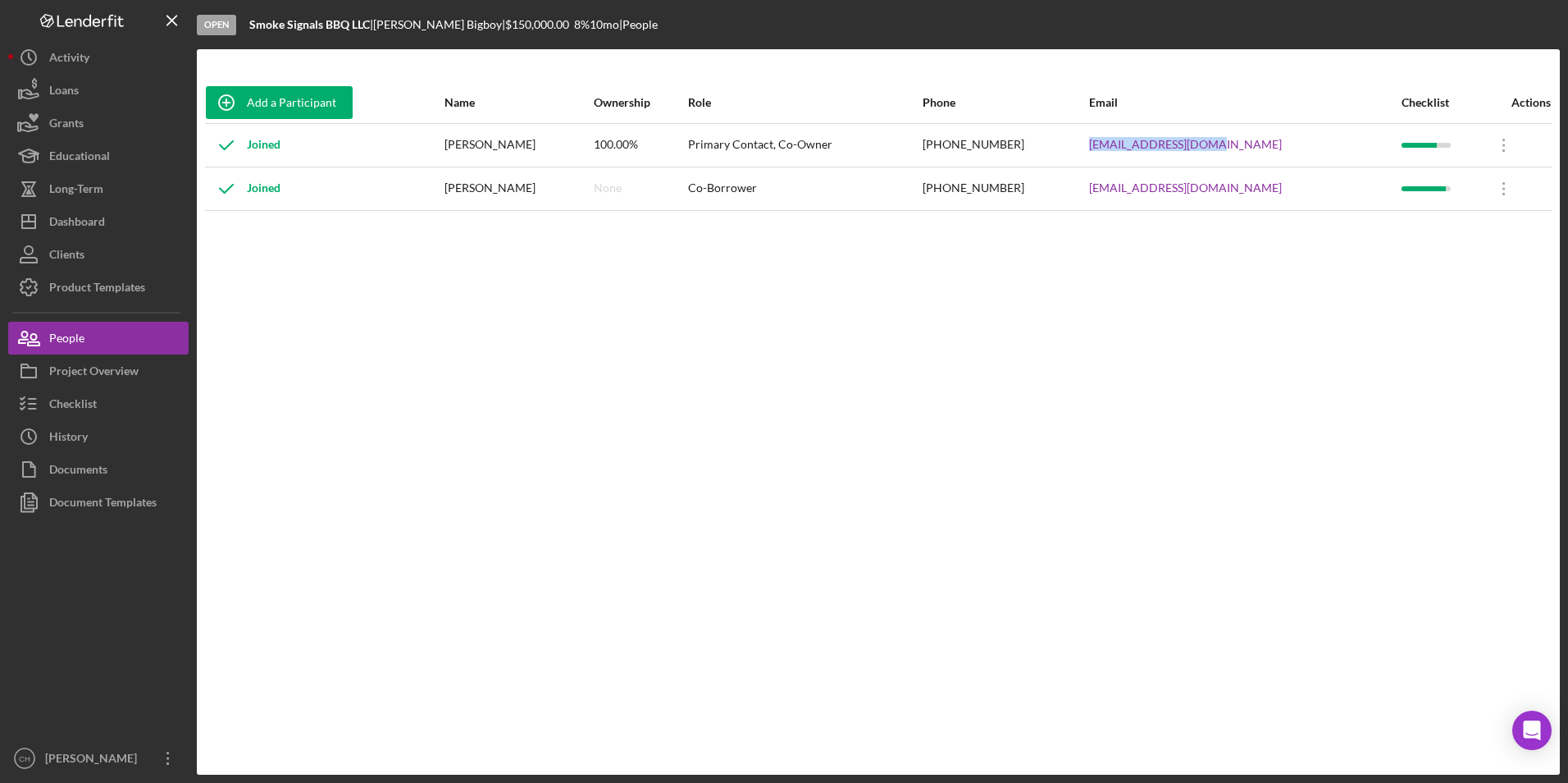
drag, startPoint x: 1271, startPoint y: 138, endPoint x: 1109, endPoint y: 151, distance: 162.5
click at [1109, 151] on tr "Joined [PERSON_NAME] 100.00% Primary Contact, Co-Owner [PHONE_NUMBER] [EMAIL_AD…" at bounding box center [879, 145] width 1347 height 44
copy tr "[EMAIL_ADDRESS][DOMAIN_NAME]"
click at [82, 395] on div "Checklist" at bounding box center [73, 405] width 48 height 37
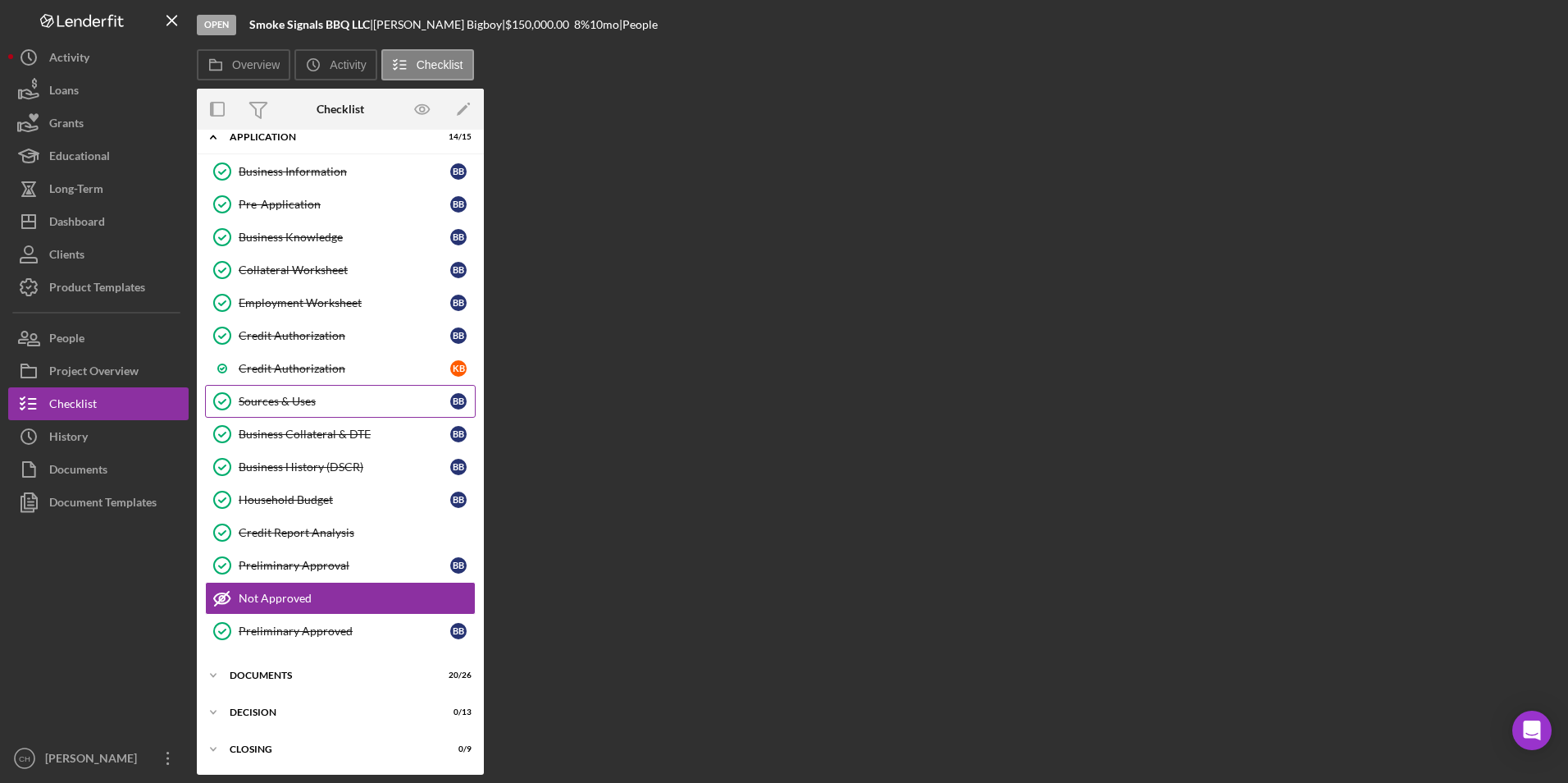
scroll to position [92, 0]
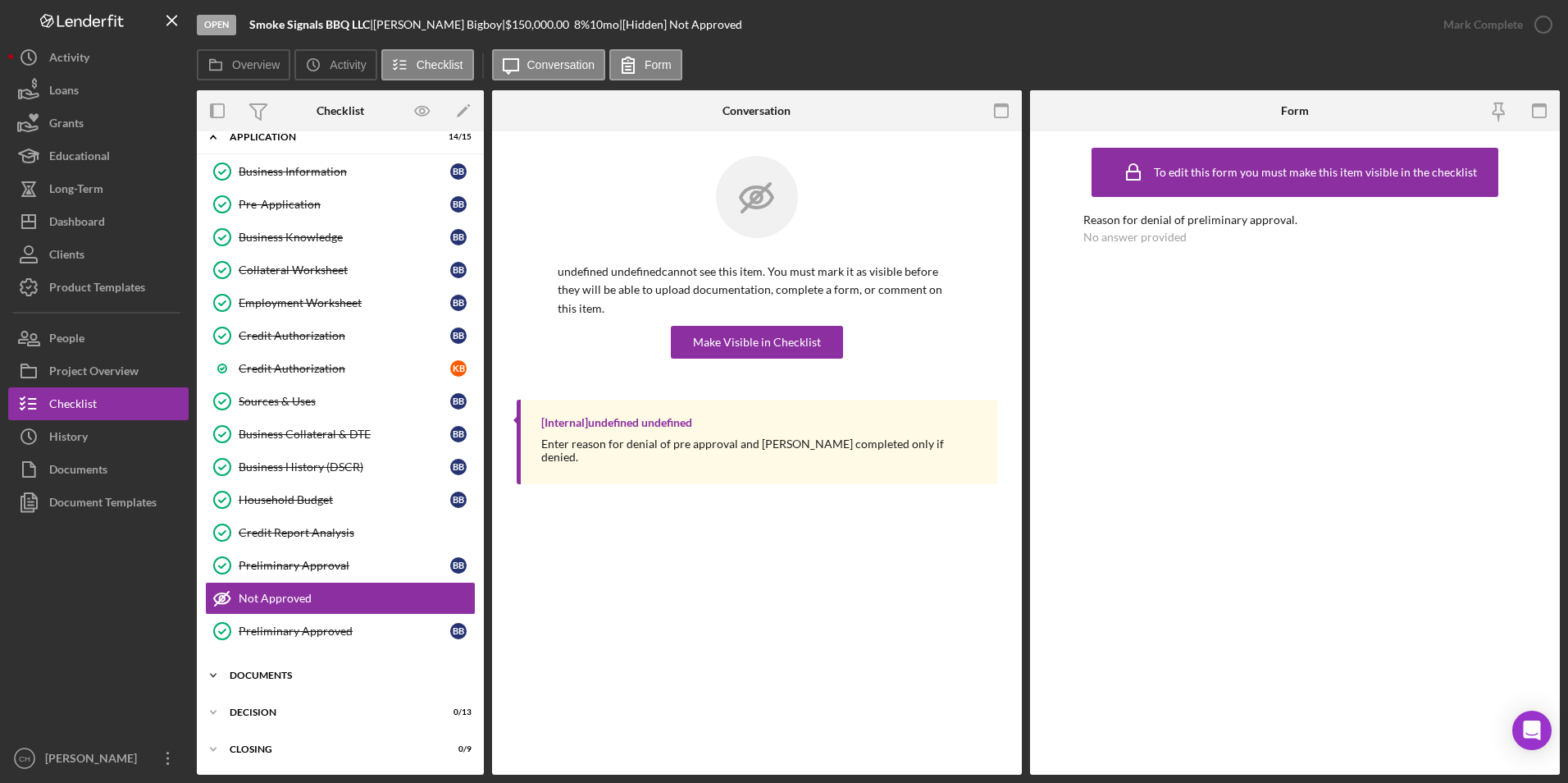
click at [295, 672] on div "Documents" at bounding box center [346, 676] width 234 height 10
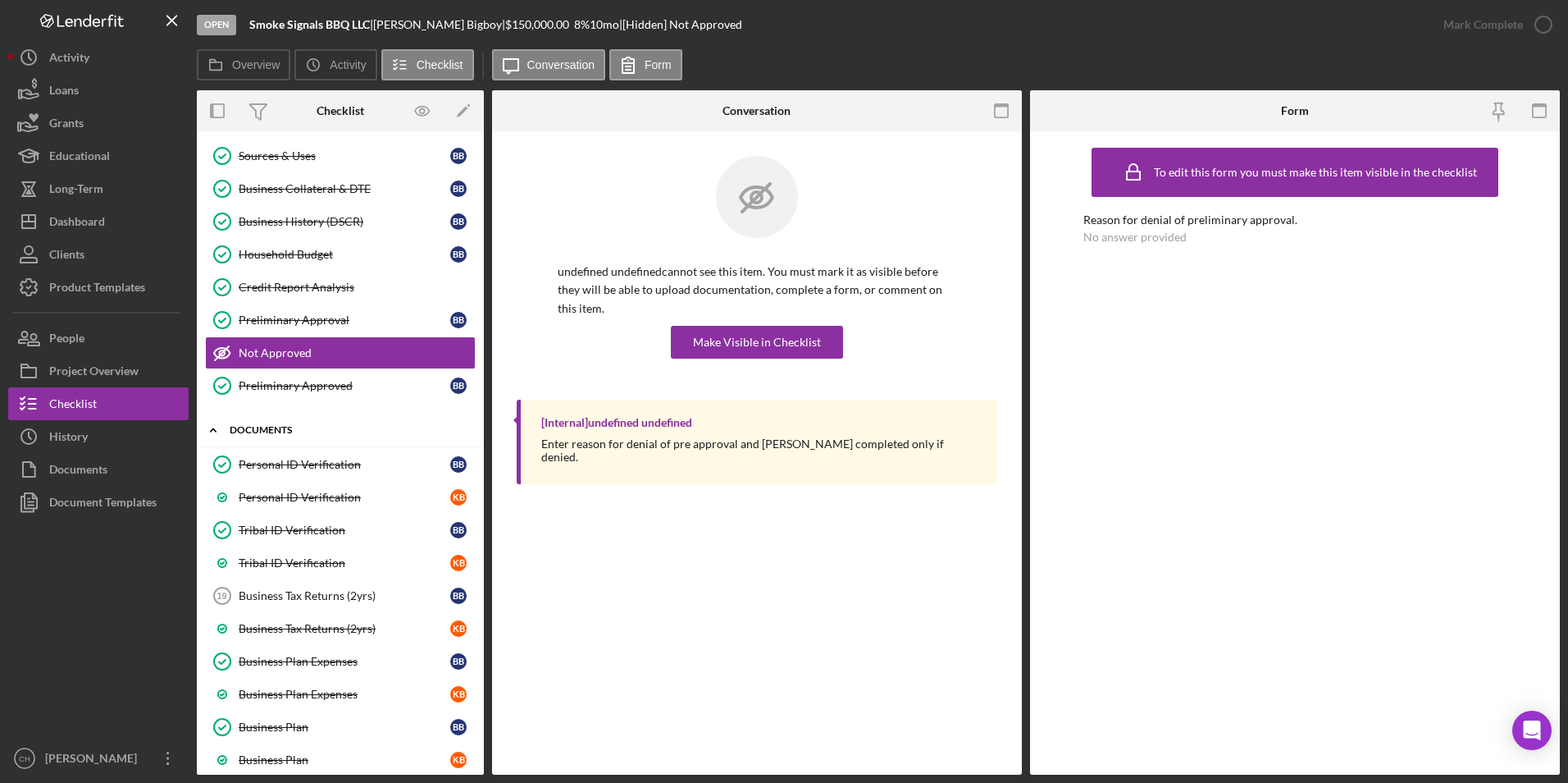
scroll to position [337, 0]
